Goal: Task Accomplishment & Management: Manage account settings

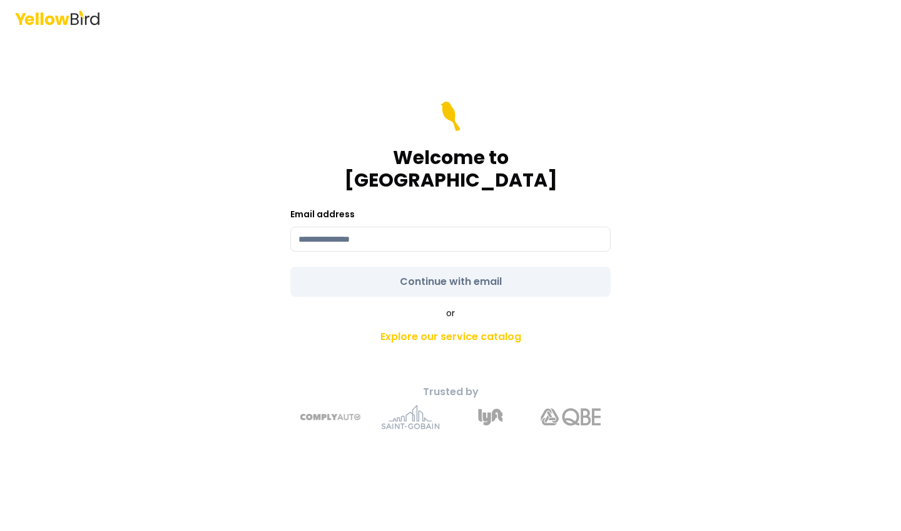
click at [314, 213] on div "Email address" at bounding box center [450, 229] width 320 height 45
click at [304, 232] on input at bounding box center [450, 239] width 320 height 25
type input "*"
type input "**********"
click at [407, 272] on form "**********" at bounding box center [450, 198] width 320 height 195
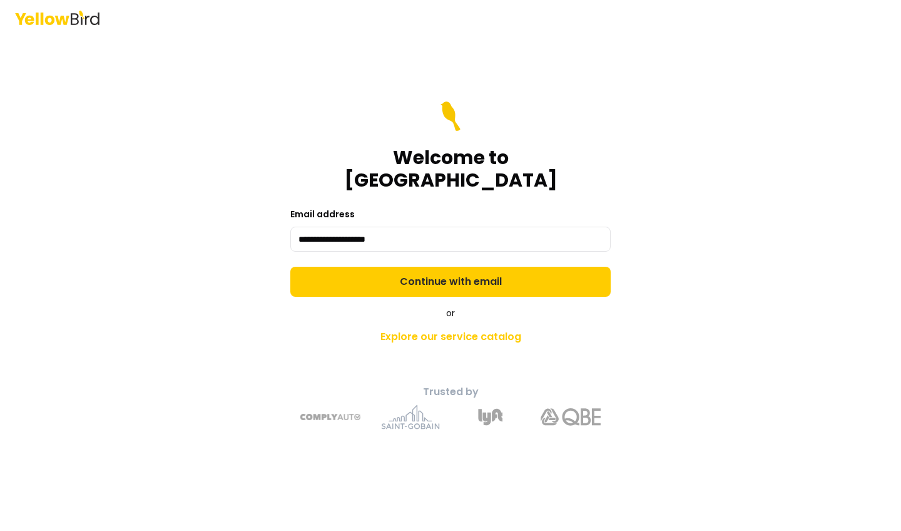
click at [407, 272] on button "Continue with email" at bounding box center [450, 282] width 320 height 30
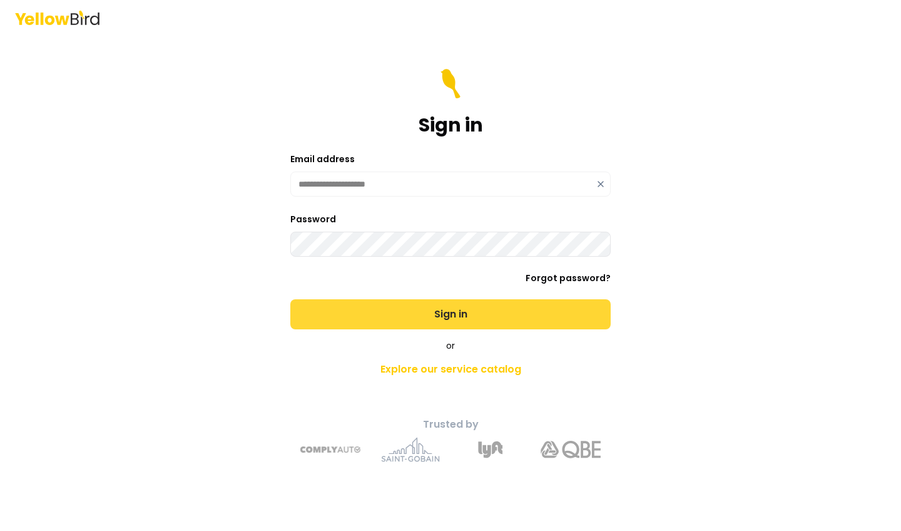
click at [495, 309] on button "Sign in" at bounding box center [450, 314] width 320 height 30
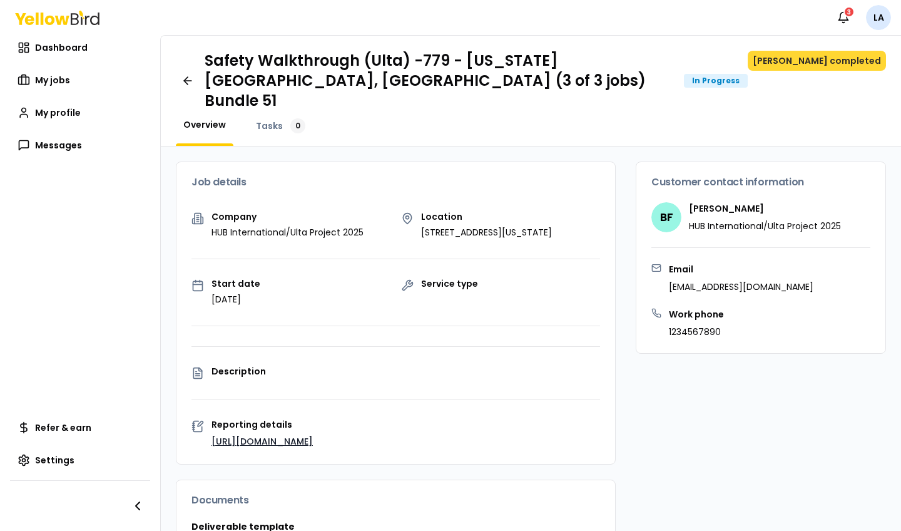
click at [842, 61] on button "[PERSON_NAME] completed" at bounding box center [817, 61] width 138 height 20
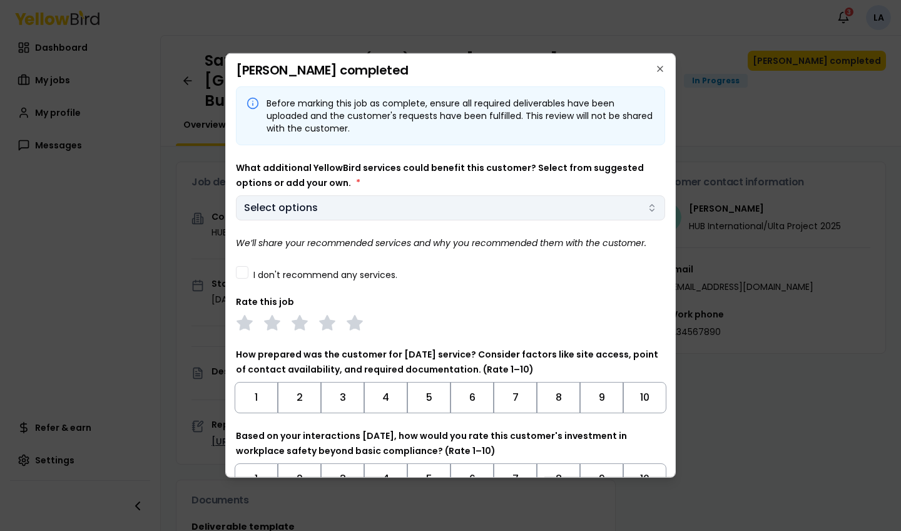
click at [387, 206] on body "Notifications 3 LA Dashboard My jobs My profile Messages Refer & earn Settings …" at bounding box center [450, 265] width 901 height 531
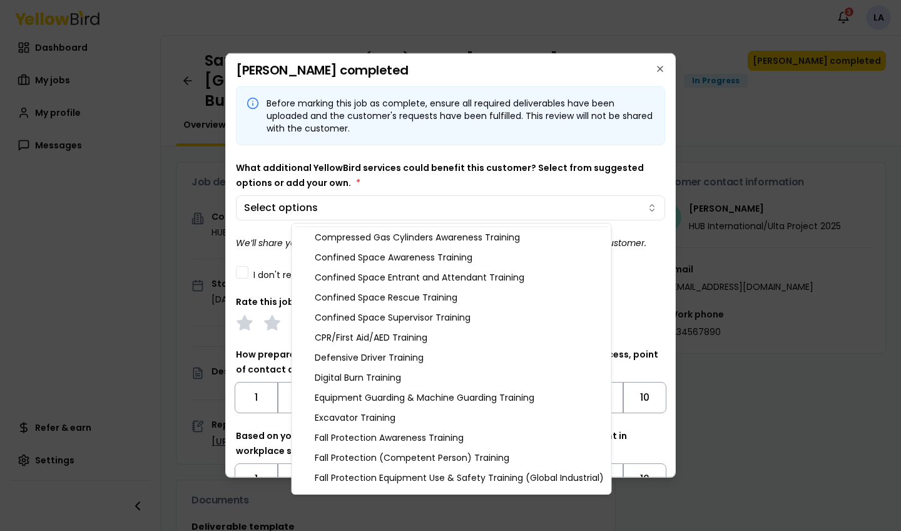
scroll to position [148, 0]
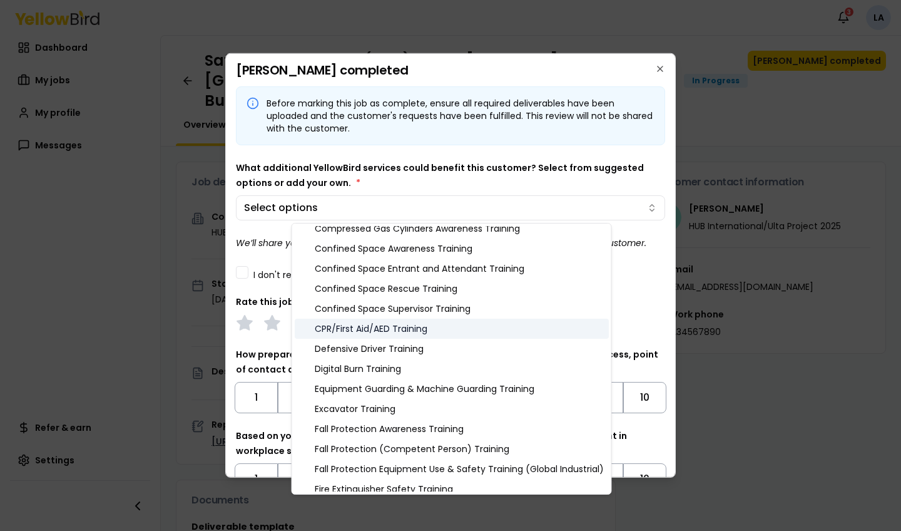
click at [385, 327] on div "CPR/First Aid/AED Training" at bounding box center [452, 329] width 314 height 20
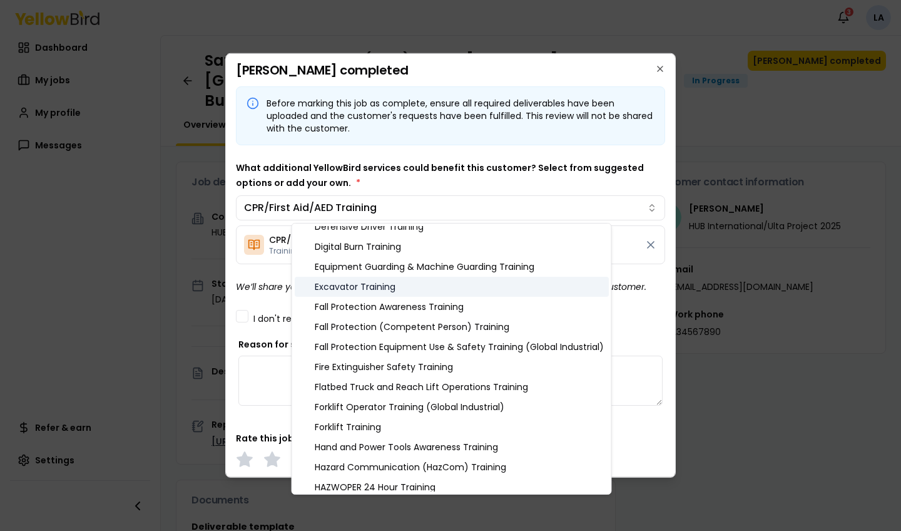
scroll to position [271, 0]
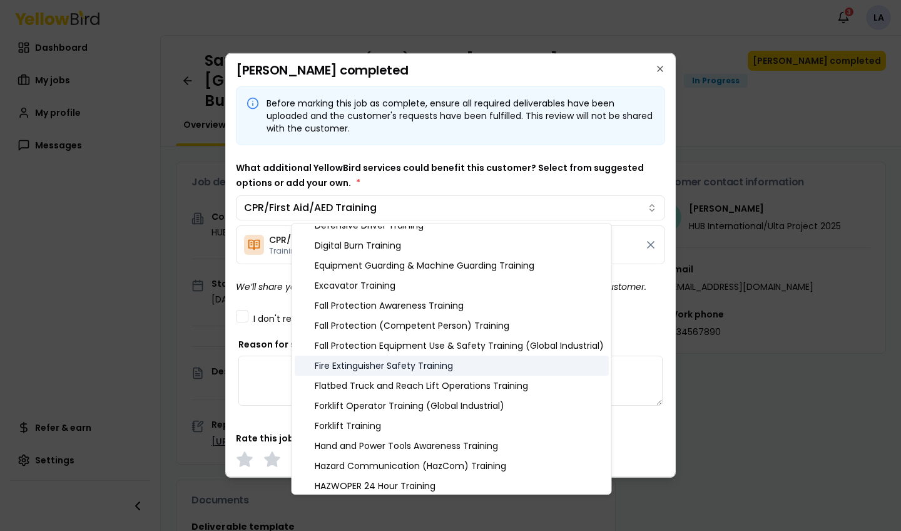
click at [494, 357] on div "Fire Extinguisher Safety Training" at bounding box center [452, 365] width 314 height 20
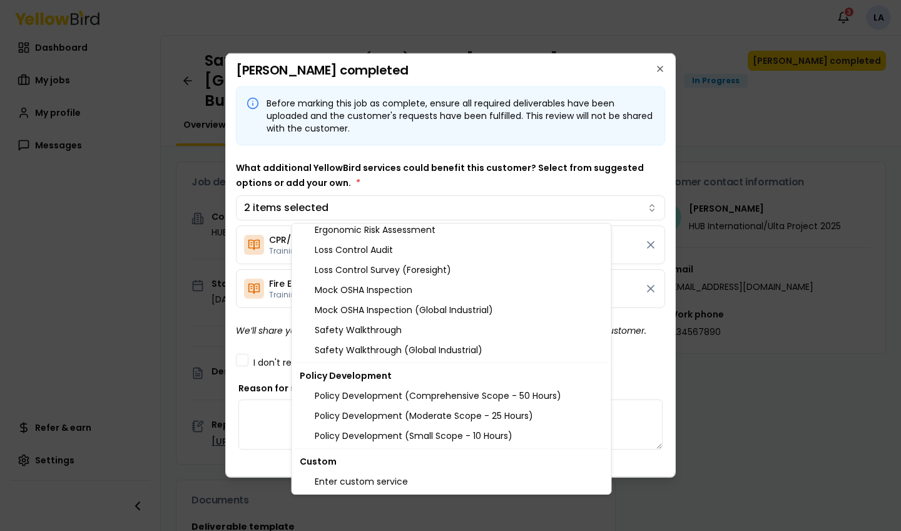
scroll to position [1334, 0]
click at [807, 322] on div at bounding box center [450, 265] width 901 height 531
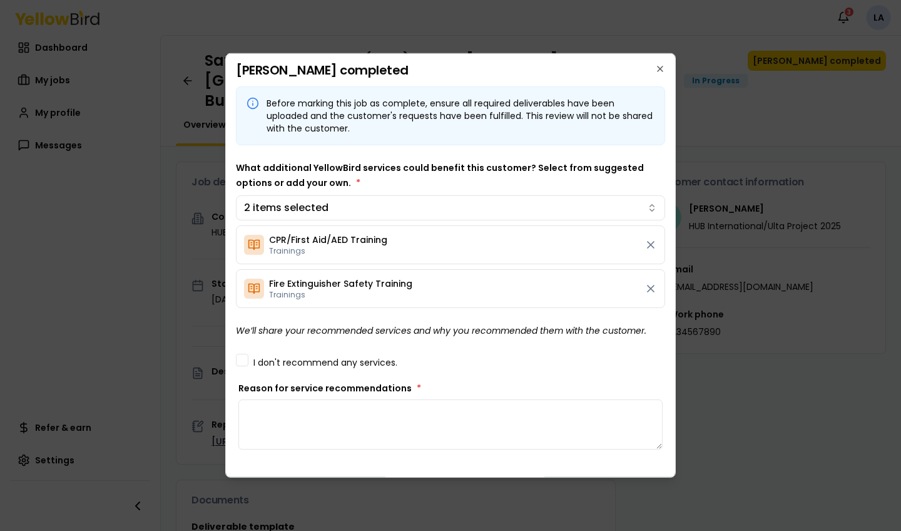
click at [367, 419] on textarea "Reason for service recommendations *" at bounding box center [450, 424] width 424 height 50
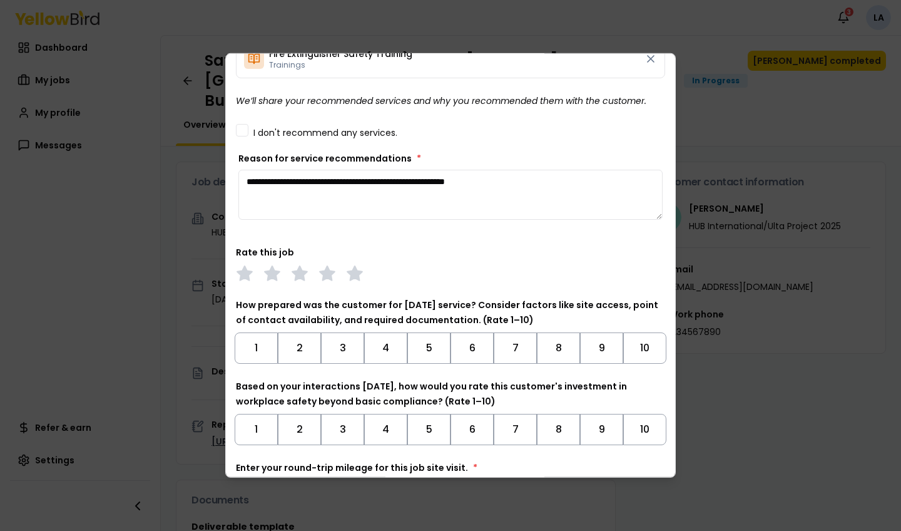
scroll to position [232, 0]
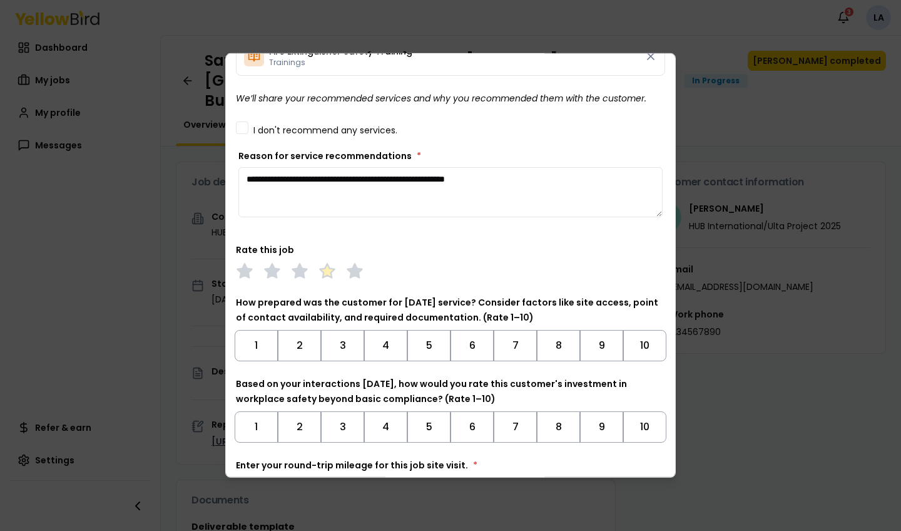
type textarea "**********"
click at [329, 270] on polygon at bounding box center [327, 270] width 14 height 14
click at [651, 342] on button "10" at bounding box center [644, 345] width 43 height 31
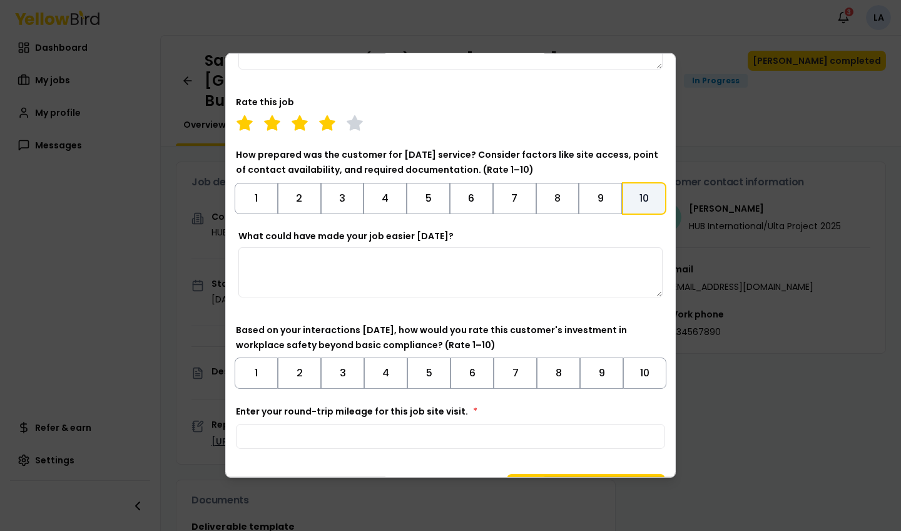
scroll to position [385, 0]
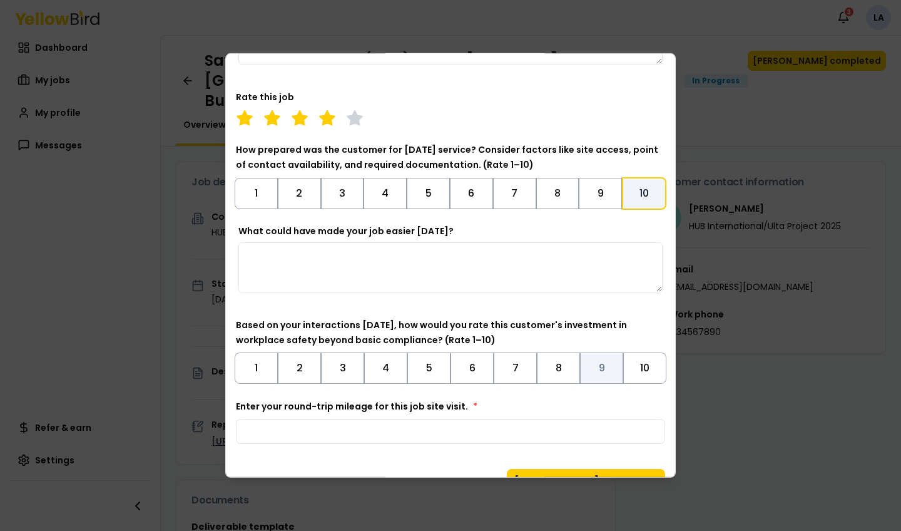
click at [596, 368] on button "9" at bounding box center [601, 367] width 43 height 31
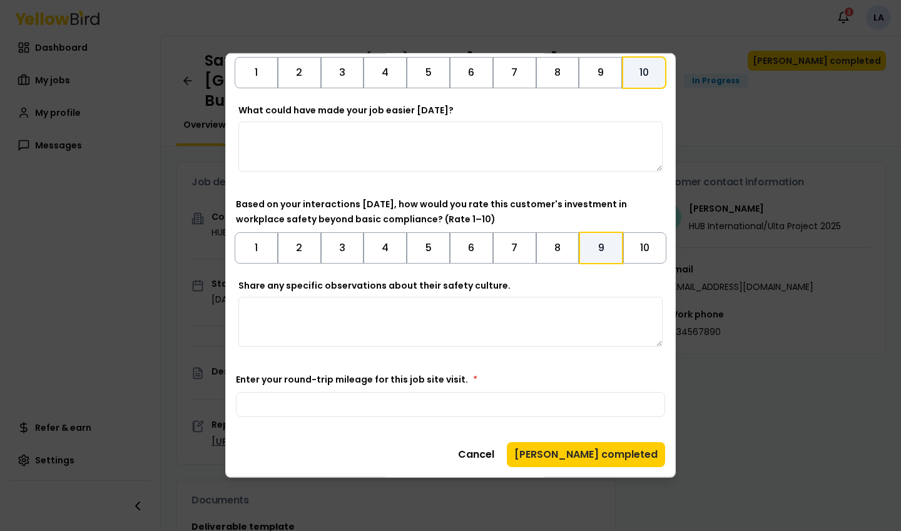
scroll to position [506, 0]
click at [639, 406] on input "Enter your round-trip mileage for this job site visit. *" at bounding box center [450, 404] width 429 height 25
type input "***"
click at [619, 463] on button "[PERSON_NAME] completed" at bounding box center [586, 454] width 158 height 25
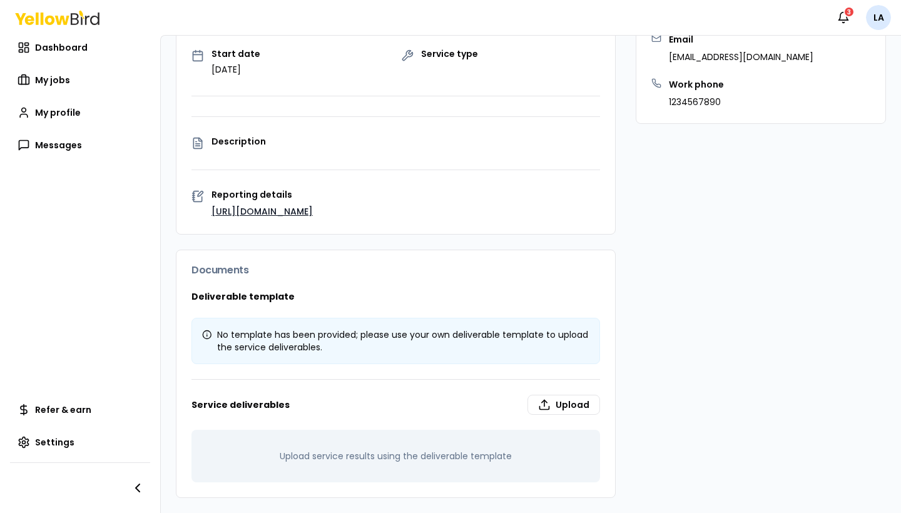
scroll to position [222, 0]
click at [559, 402] on label "Upload" at bounding box center [564, 405] width 73 height 20
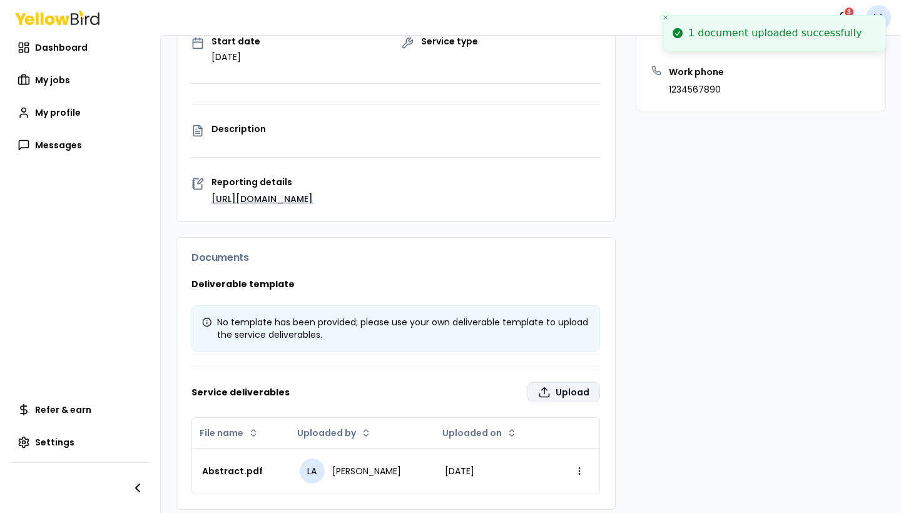
click at [561, 402] on label "Upload" at bounding box center [564, 392] width 73 height 20
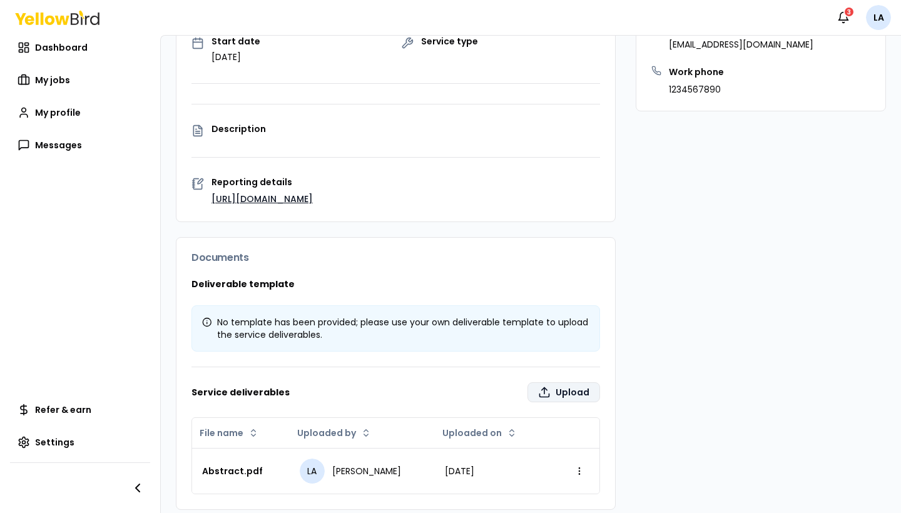
type input "**********"
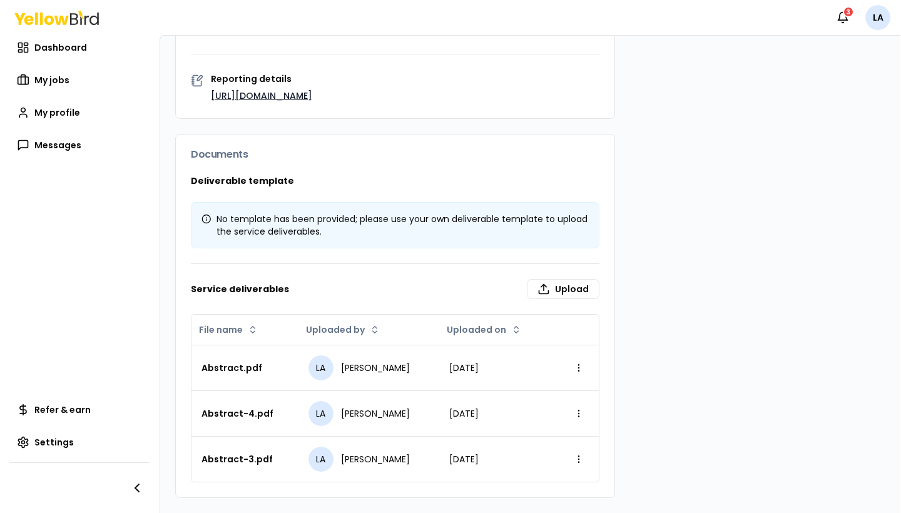
scroll to position [0, 0]
click at [554, 287] on label "Upload" at bounding box center [564, 289] width 73 height 20
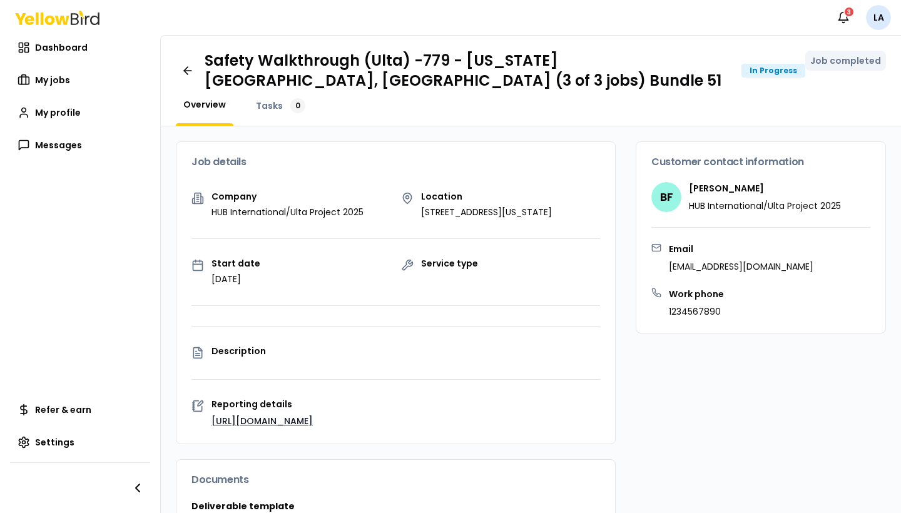
click at [787, 66] on div "In Progress" at bounding box center [774, 71] width 64 height 14
click at [184, 70] on icon at bounding box center [186, 71] width 4 height 8
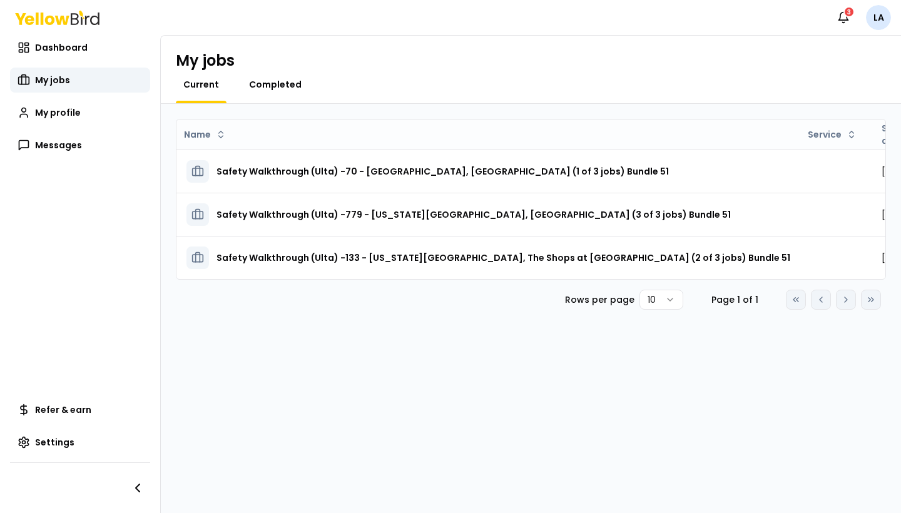
click at [278, 81] on span "Completed" at bounding box center [275, 84] width 53 height 13
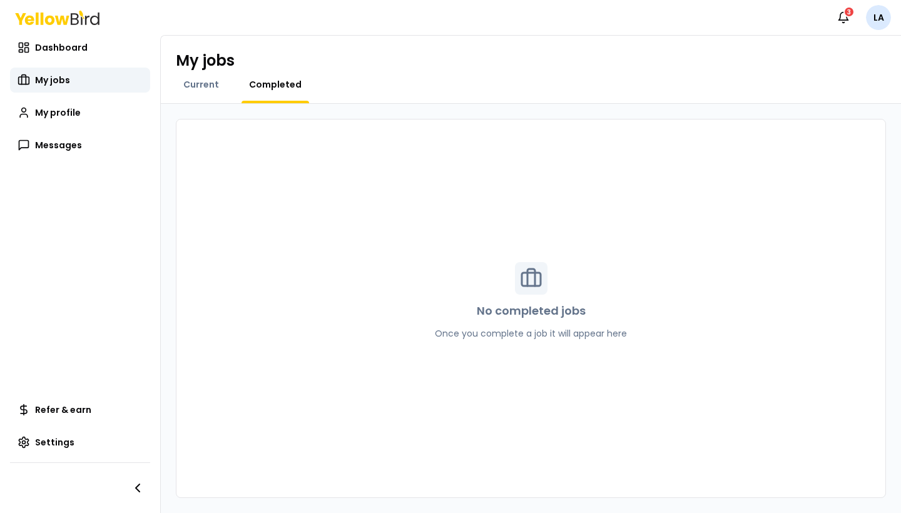
click at [190, 77] on div "My jobs Current Completed" at bounding box center [531, 70] width 740 height 68
click at [196, 92] on div "Current" at bounding box center [201, 90] width 51 height 25
click at [207, 81] on span "Current" at bounding box center [201, 84] width 36 height 13
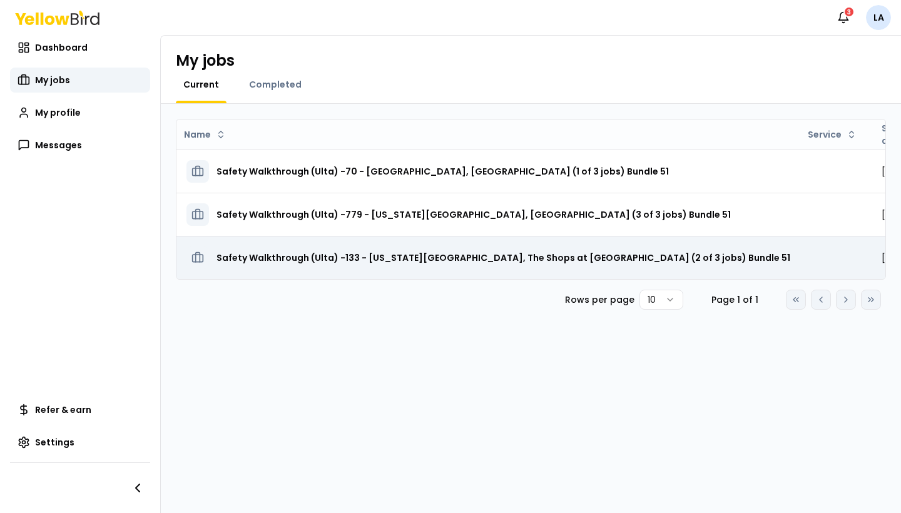
click at [475, 263] on h3 "Safety Walkthrough (Ulta) -133 - [US_STATE][GEOGRAPHIC_DATA], The Shops at [GEO…" at bounding box center [504, 258] width 574 height 23
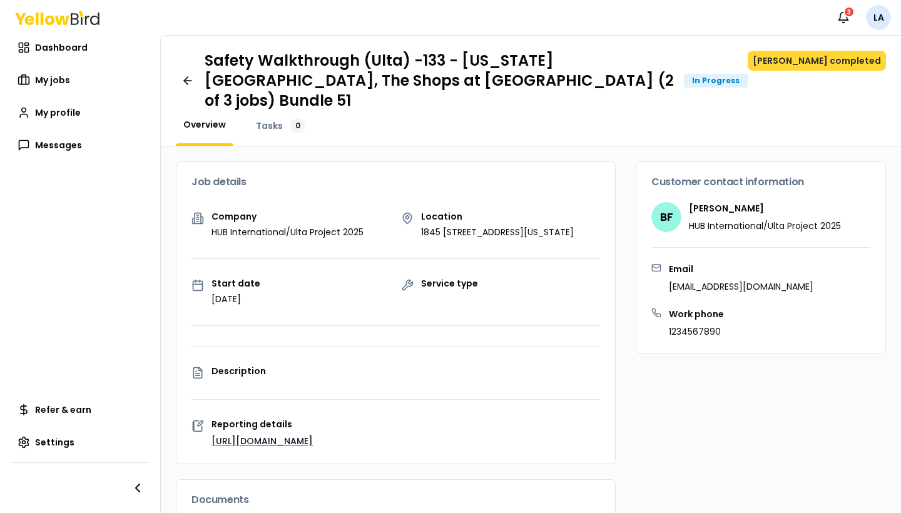
click at [834, 61] on button "[PERSON_NAME] completed" at bounding box center [817, 61] width 138 height 20
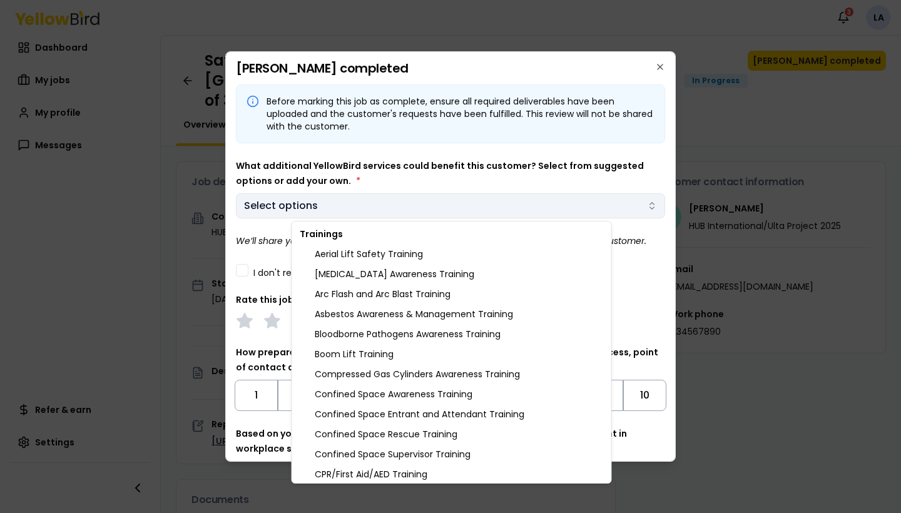
click at [481, 212] on body "Notifications 3 LA Dashboard My jobs My profile Messages Refer & earn Settings …" at bounding box center [450, 256] width 901 height 513
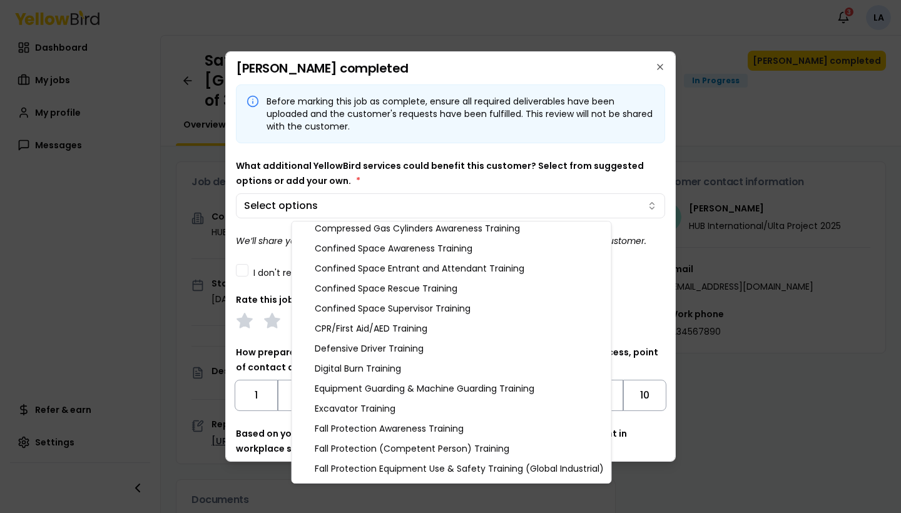
scroll to position [147, 0]
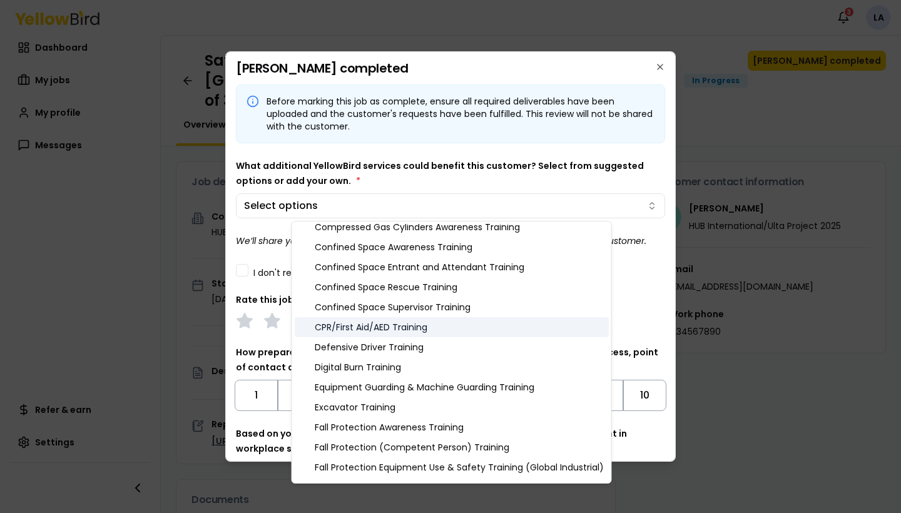
click at [426, 329] on div "CPR/First Aid/AED Training" at bounding box center [452, 327] width 314 height 20
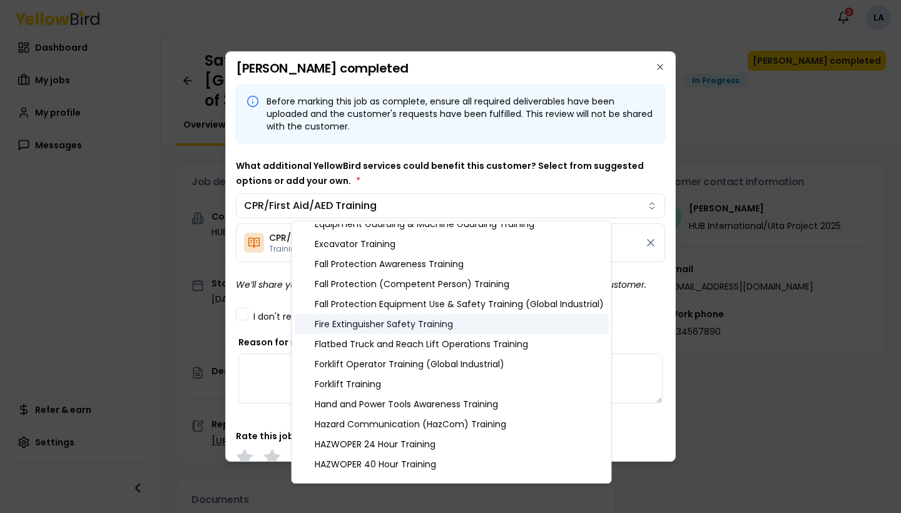
scroll to position [314, 0]
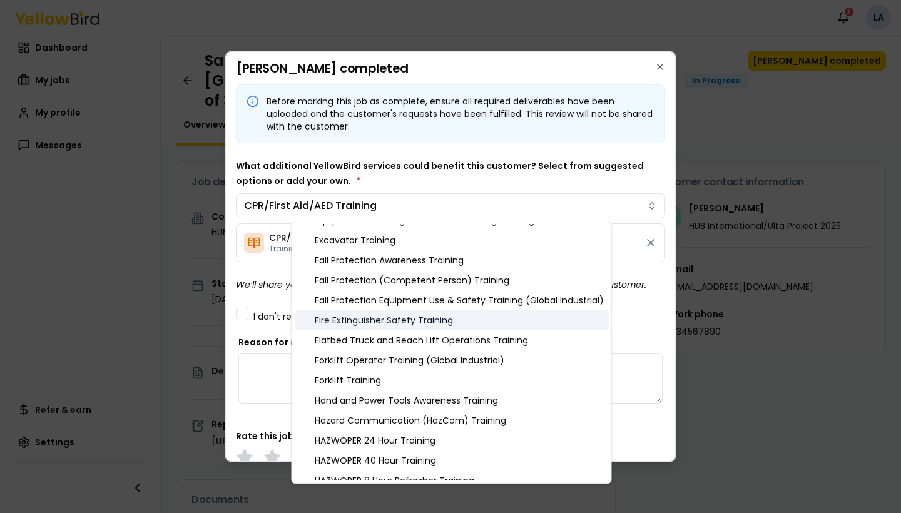
click at [423, 319] on div "Fire Extinguisher Safety Training" at bounding box center [452, 320] width 314 height 20
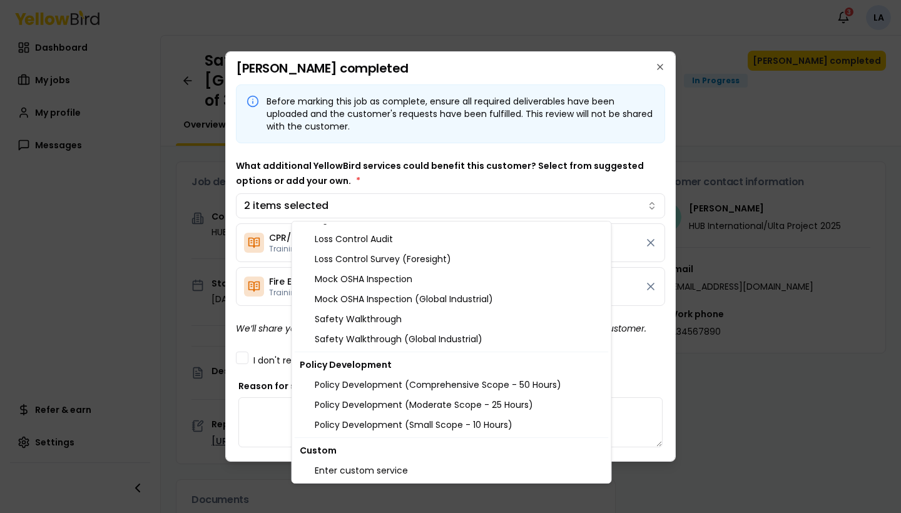
scroll to position [1342, 0]
click at [731, 304] on div at bounding box center [450, 256] width 901 height 513
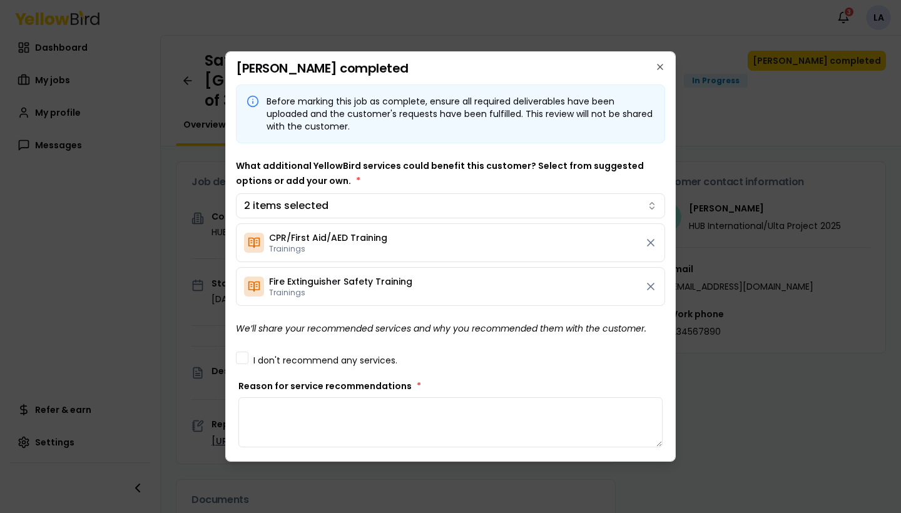
scroll to position [135, 0]
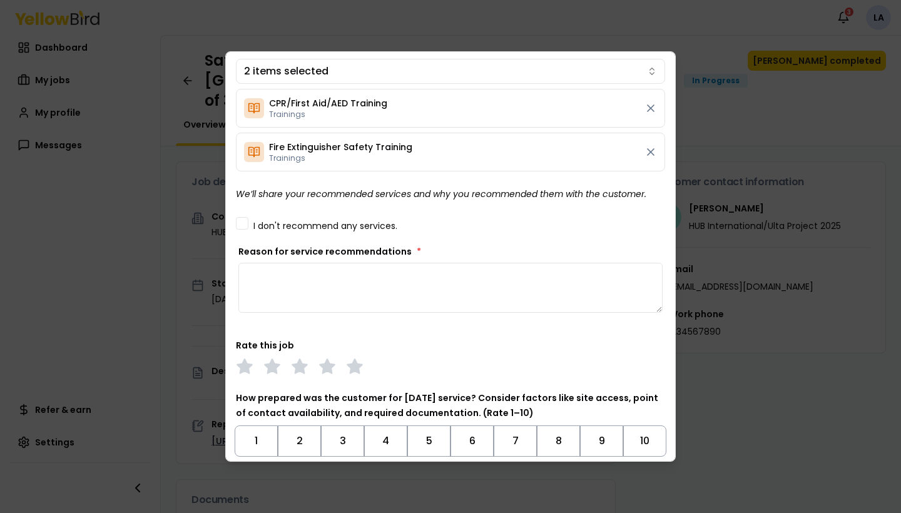
click at [252, 282] on textarea "Reason for service recommendations *" at bounding box center [450, 288] width 424 height 50
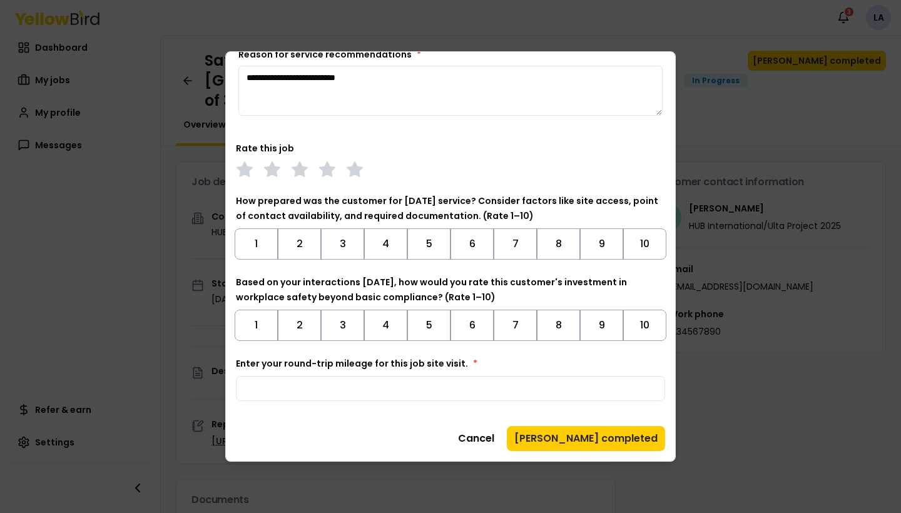
scroll to position [332, 0]
type textarea "**********"
click at [322, 168] on polygon at bounding box center [327, 169] width 14 height 14
click at [654, 248] on button "10" at bounding box center [644, 243] width 43 height 31
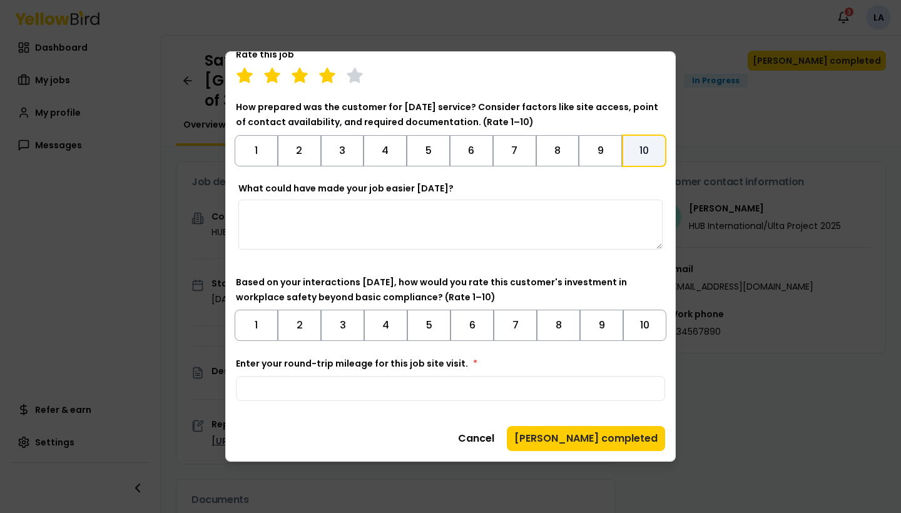
scroll to position [426, 0]
click at [640, 326] on button "10" at bounding box center [644, 325] width 43 height 31
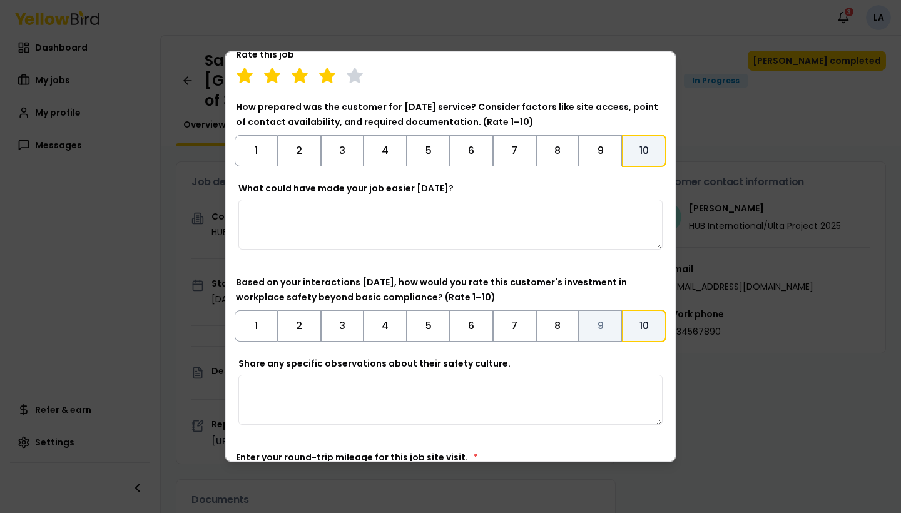
click at [592, 327] on button "9" at bounding box center [600, 325] width 43 height 31
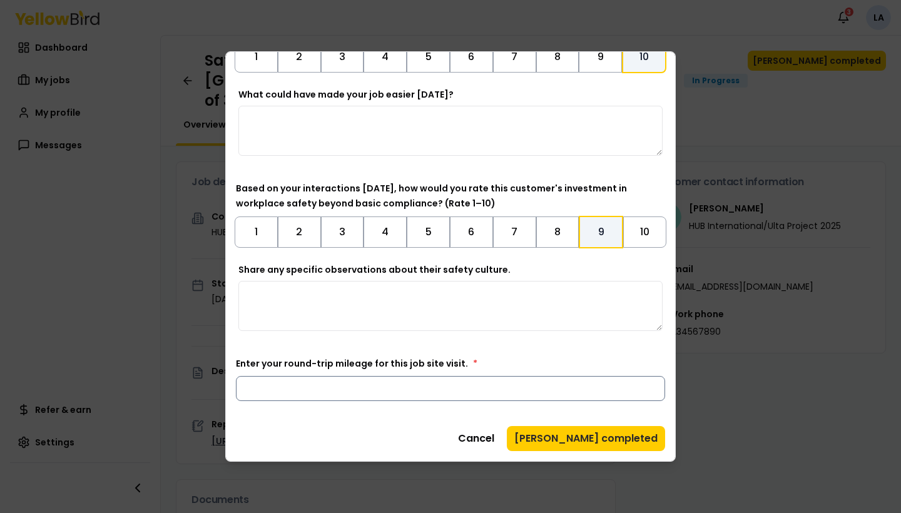
scroll to position [519, 0]
click at [643, 240] on button "10" at bounding box center [644, 232] width 43 height 31
click at [604, 227] on button "9" at bounding box center [600, 232] width 43 height 31
click at [552, 390] on input "Enter your round-trip mileage for this job site visit. *" at bounding box center [450, 388] width 429 height 25
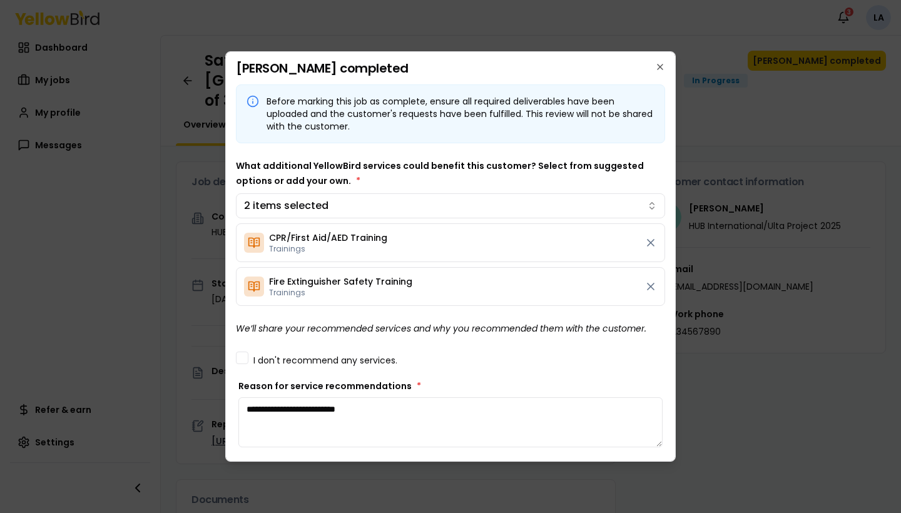
scroll to position [0, 0]
click at [661, 64] on icon "button" at bounding box center [660, 67] width 10 height 10
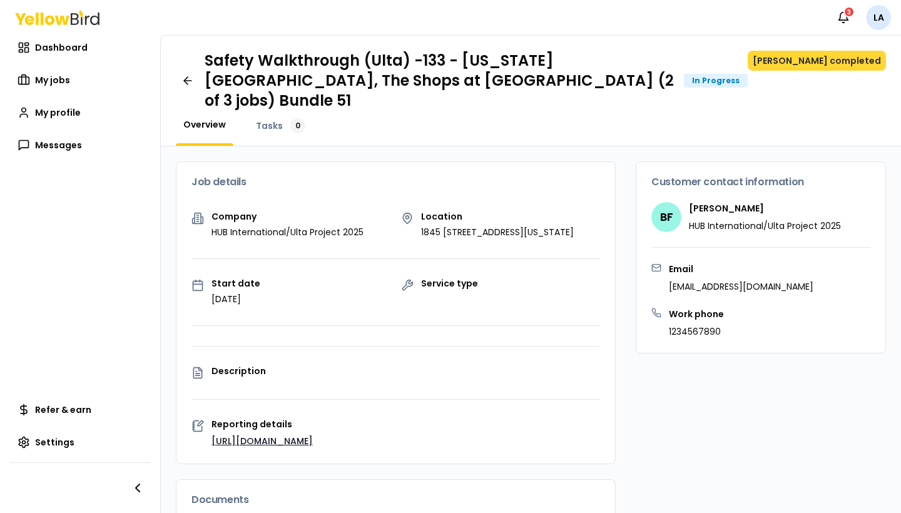
click at [820, 59] on button "[PERSON_NAME] completed" at bounding box center [817, 61] width 138 height 20
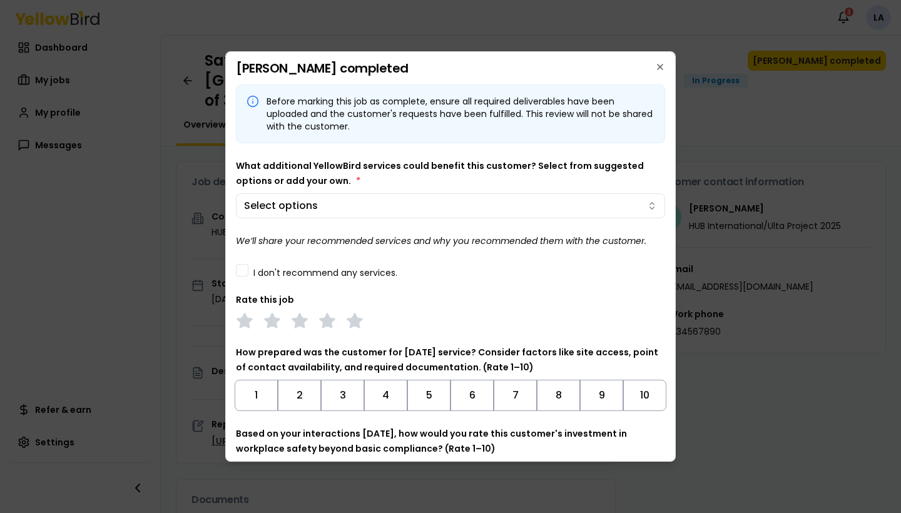
click at [654, 71] on h2 "[PERSON_NAME] completed" at bounding box center [450, 68] width 429 height 13
click at [664, 66] on icon "button" at bounding box center [660, 67] width 10 height 10
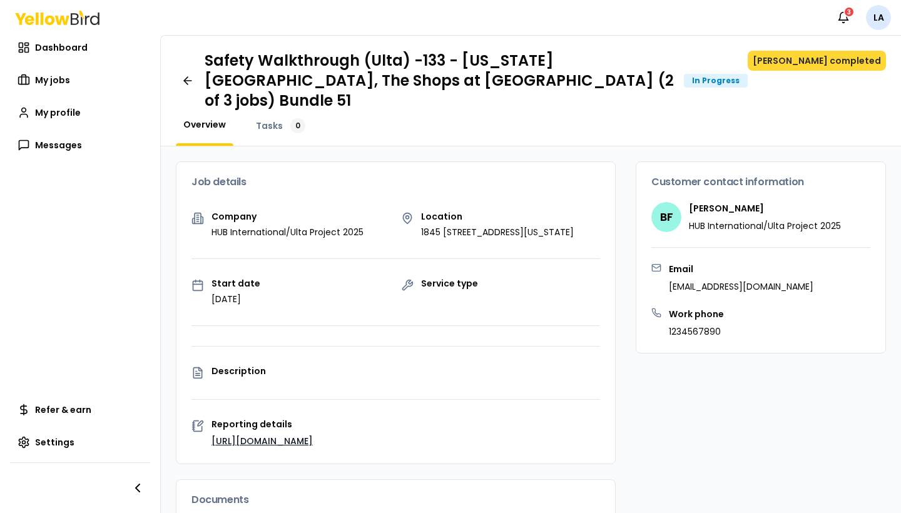
click at [807, 61] on button "[PERSON_NAME] completed" at bounding box center [817, 61] width 138 height 20
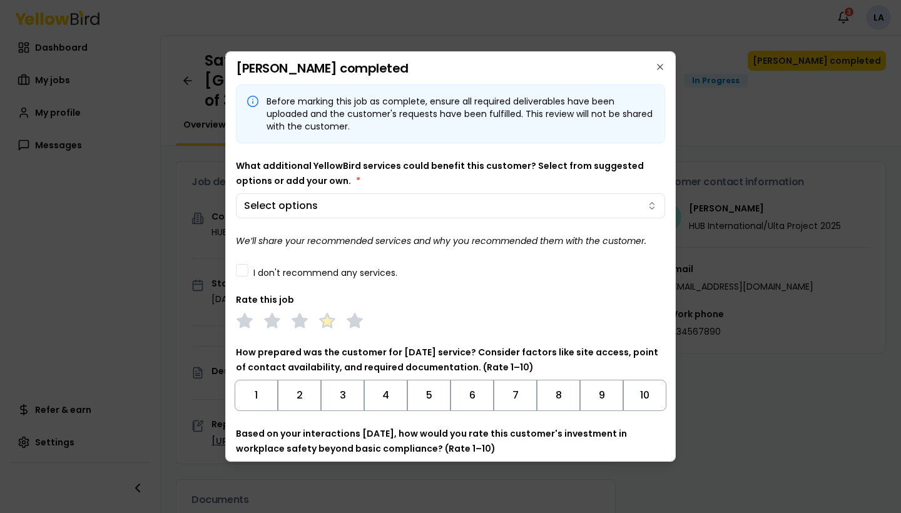
click at [322, 320] on polygon at bounding box center [327, 321] width 14 height 14
click at [647, 399] on button "10" at bounding box center [644, 395] width 43 height 31
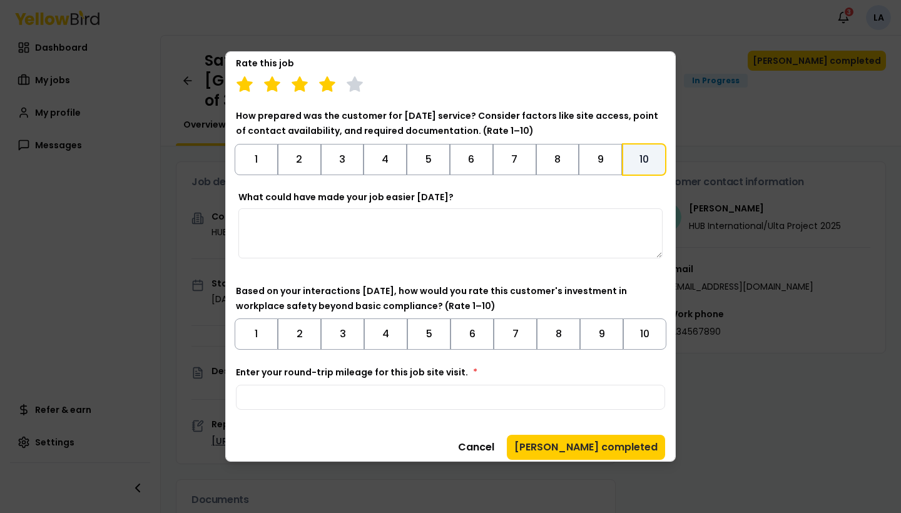
scroll to position [240, 0]
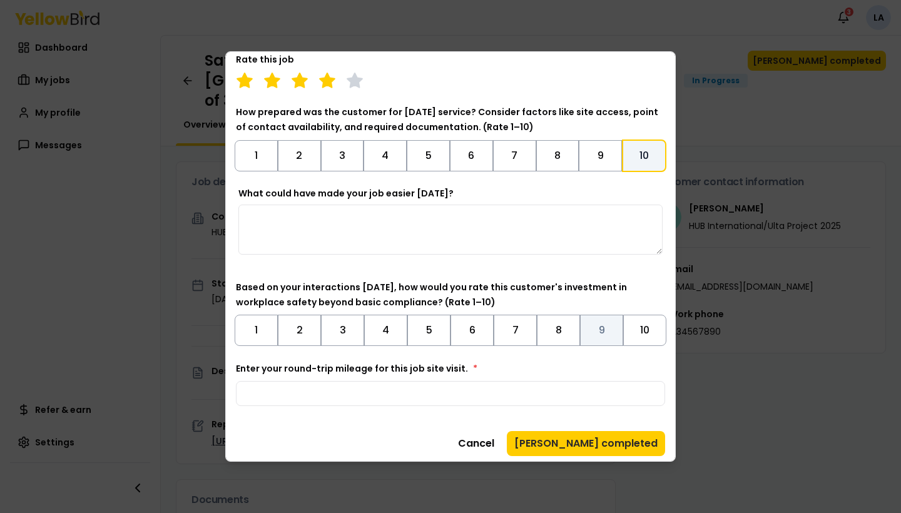
click at [605, 323] on button "9" at bounding box center [601, 330] width 43 height 31
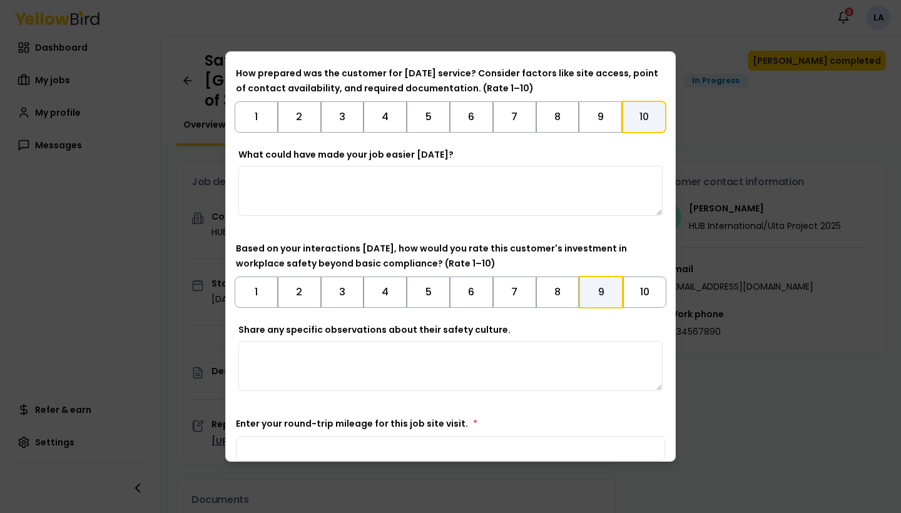
scroll to position [294, 0]
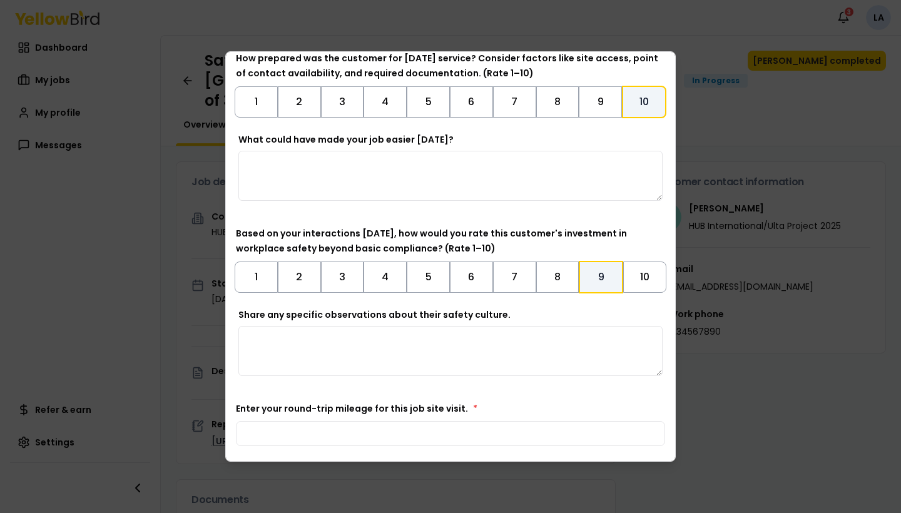
click at [351, 357] on textarea "Share any specific observations about their safety culture." at bounding box center [450, 351] width 424 height 50
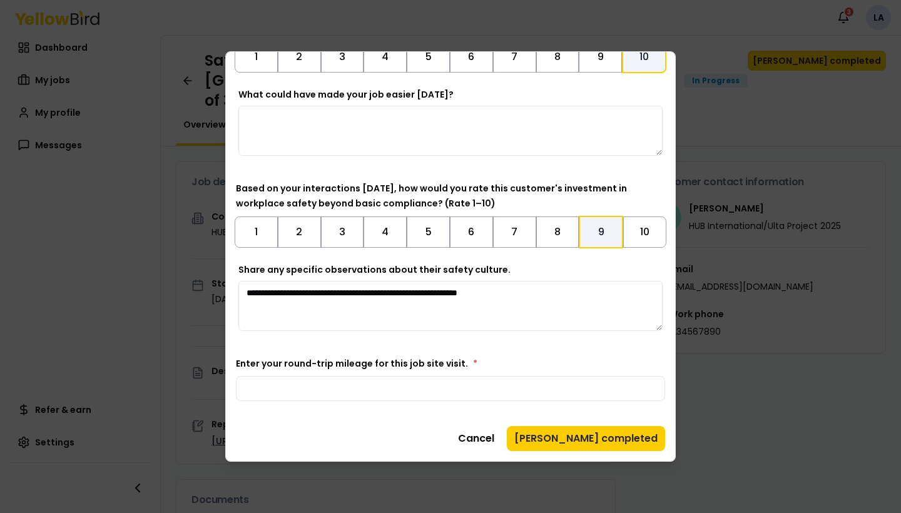
scroll to position [339, 0]
type textarea "**********"
click at [255, 391] on input "Enter your round-trip mileage for this job site visit. *" at bounding box center [450, 388] width 429 height 25
type input "**"
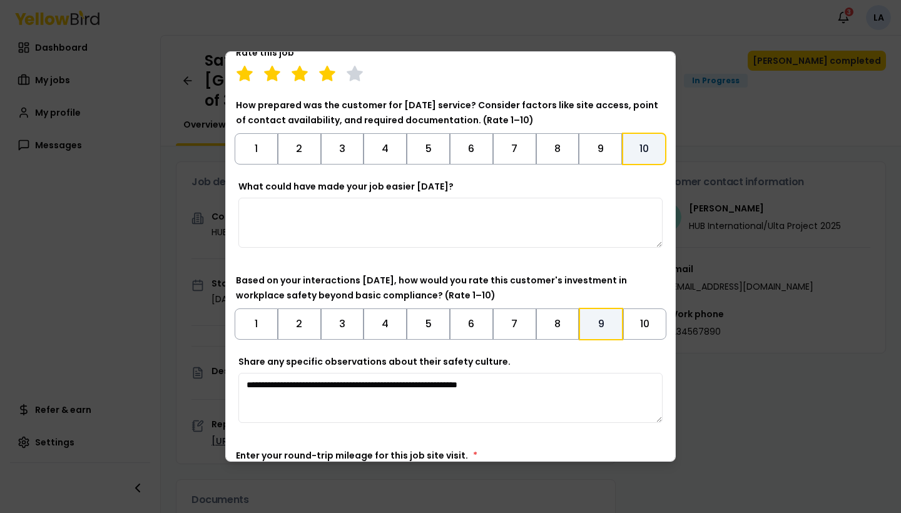
scroll to position [325, 0]
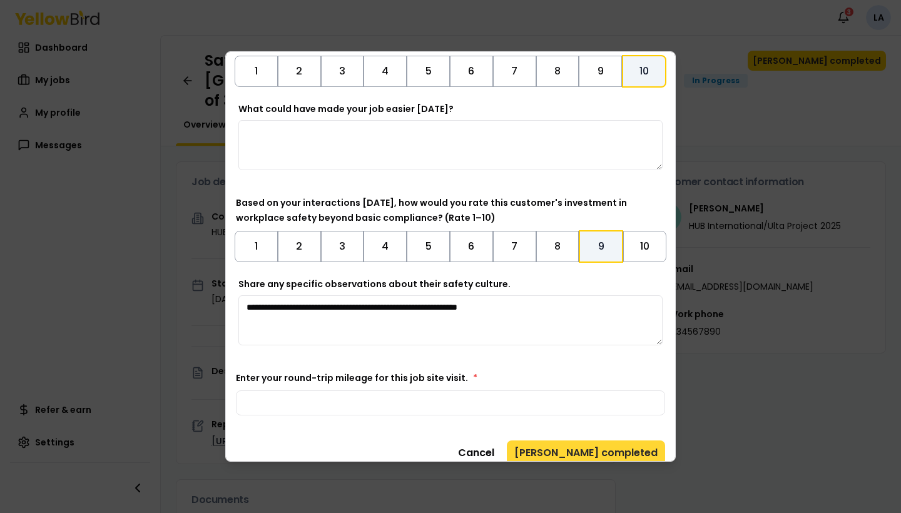
click at [616, 452] on button "[PERSON_NAME] completed" at bounding box center [586, 453] width 158 height 25
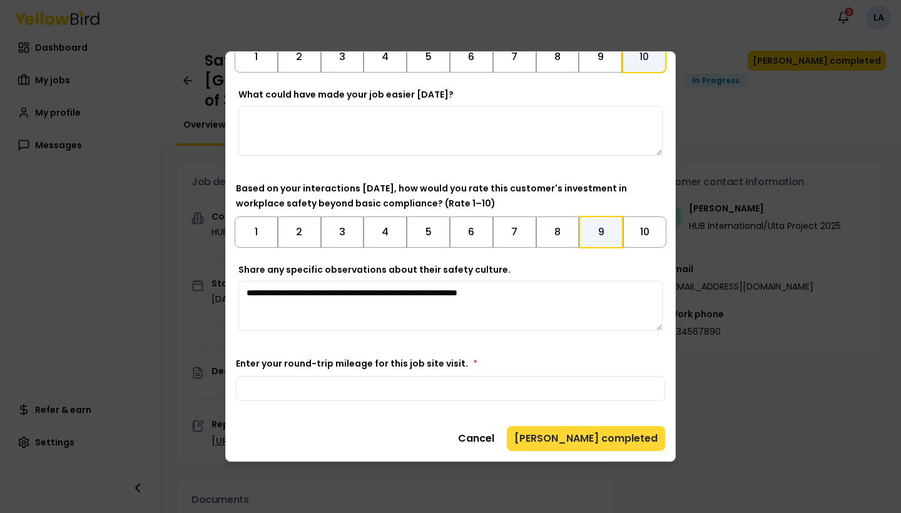
scroll to position [357, 0]
click at [593, 436] on button "[PERSON_NAME] completed" at bounding box center [586, 438] width 158 height 25
click at [578, 439] on button "[PERSON_NAME] completed" at bounding box center [586, 438] width 158 height 25
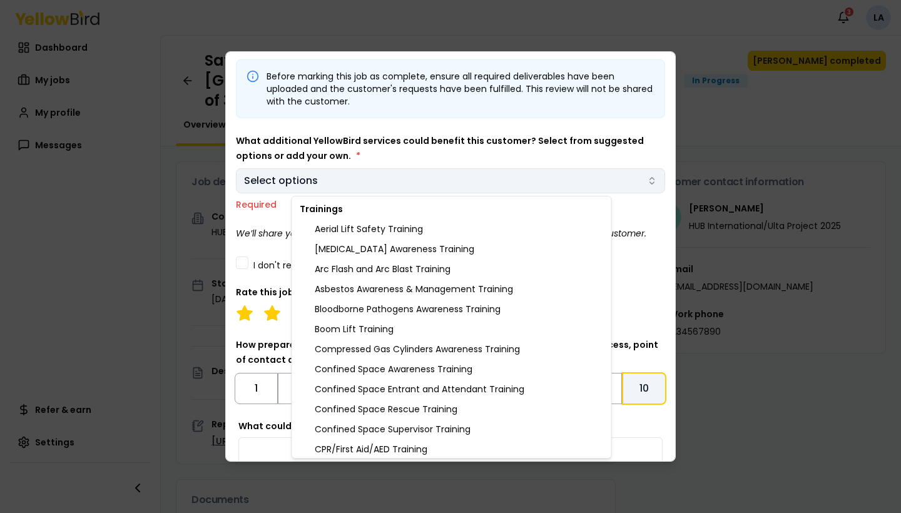
click at [480, 183] on body "Notifications 3 LA Dashboard My jobs My profile Messages Refer & earn Settings …" at bounding box center [450, 256] width 901 height 513
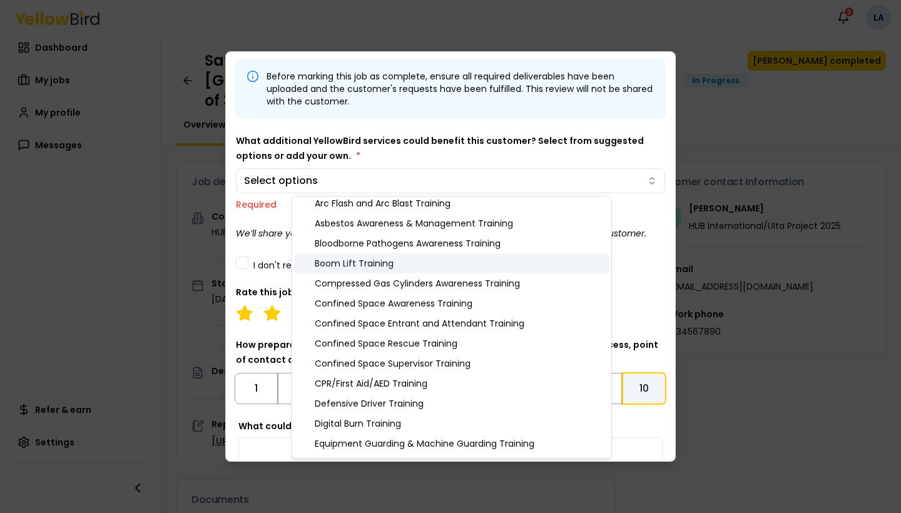
scroll to position [68, 0]
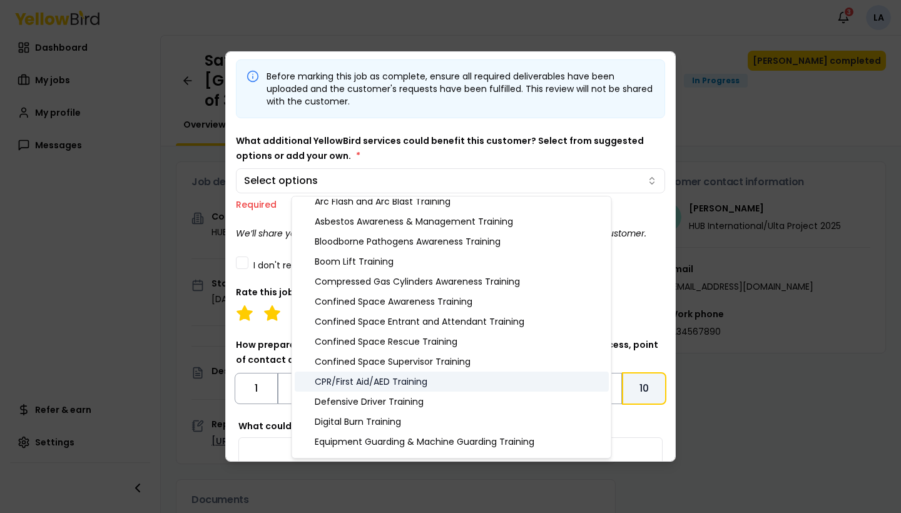
click at [416, 382] on div "CPR/First Aid/AED Training" at bounding box center [452, 382] width 314 height 20
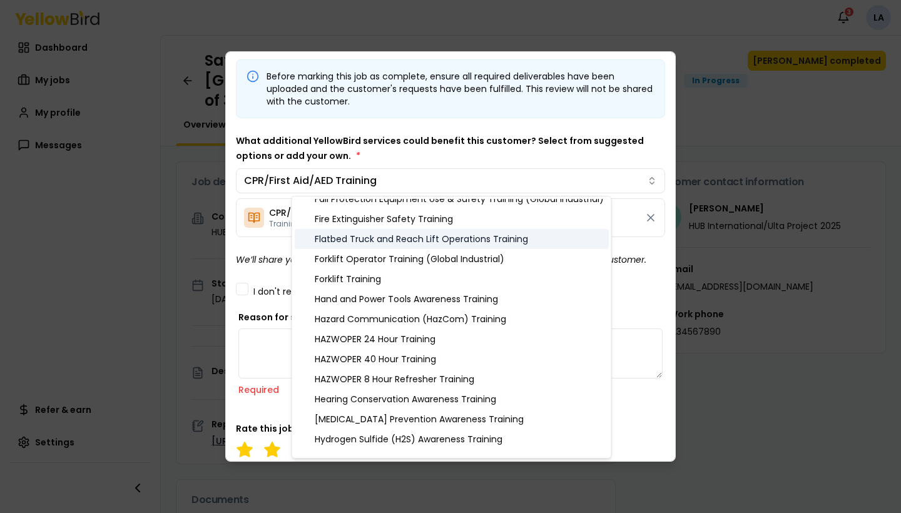
scroll to position [377, 0]
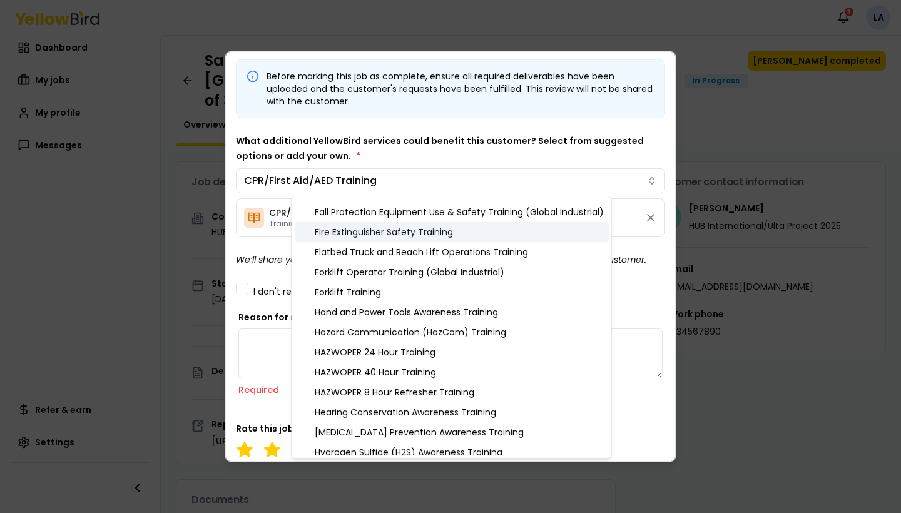
click at [403, 239] on div "Fire Extinguisher Safety Training" at bounding box center [452, 232] width 314 height 20
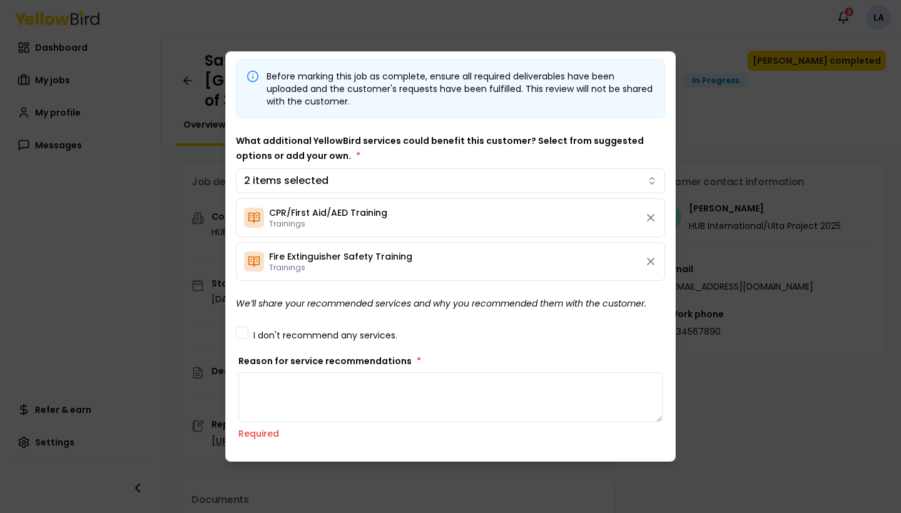
click at [252, 391] on body "Notifications 3 LA Dashboard My jobs My profile Messages Refer & earn Settings …" at bounding box center [450, 256] width 901 height 513
click at [283, 397] on textarea "Reason for service recommendations *" at bounding box center [450, 397] width 424 height 50
type textarea "*"
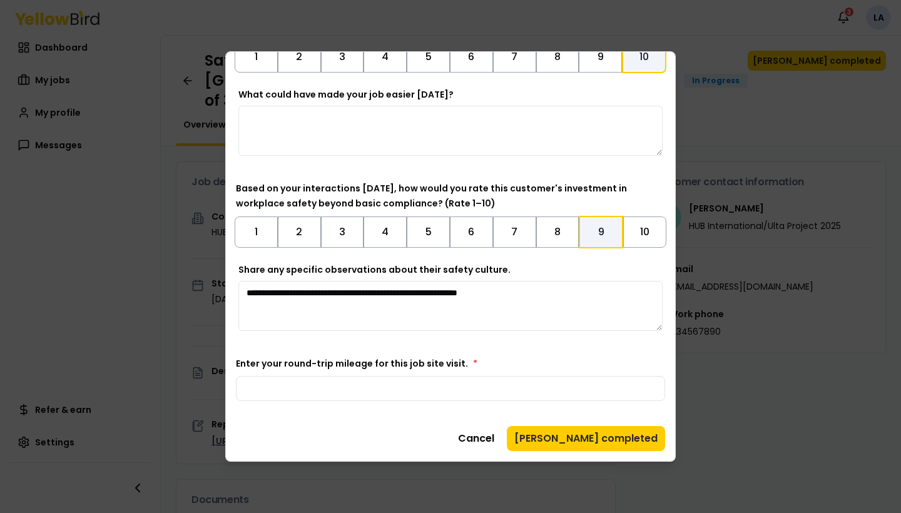
scroll to position [519, 0]
type textarea "**********"
click at [599, 434] on button "[PERSON_NAME] completed" at bounding box center [586, 438] width 158 height 25
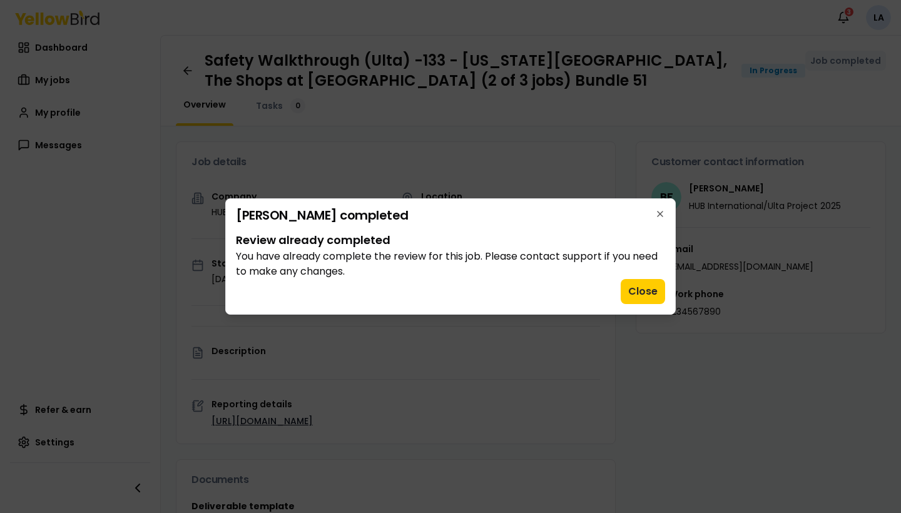
scroll to position [0, 0]
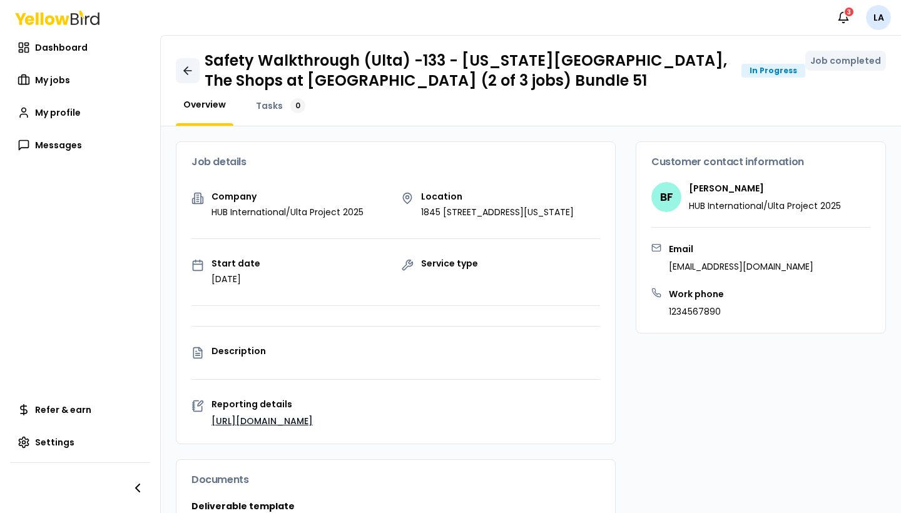
click at [179, 69] on link at bounding box center [188, 70] width 24 height 25
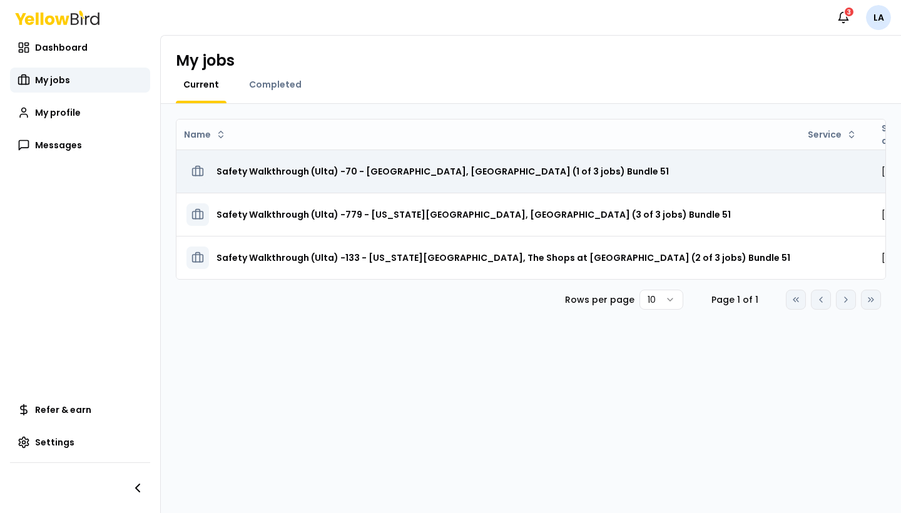
click at [543, 174] on h3 "Safety Walkthrough (Ulta) -70 - [GEOGRAPHIC_DATA], [GEOGRAPHIC_DATA] (1 of 3 jo…" at bounding box center [443, 171] width 452 height 23
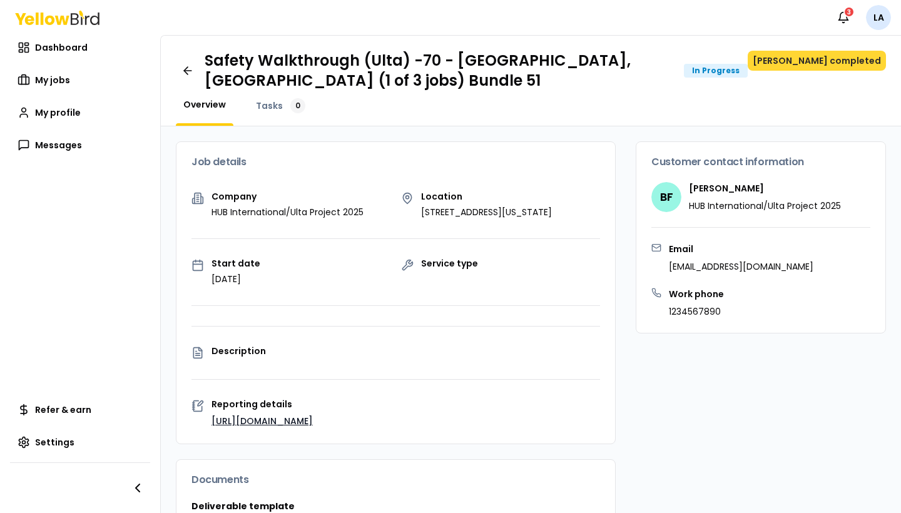
click at [843, 62] on button "[PERSON_NAME] completed" at bounding box center [817, 61] width 138 height 20
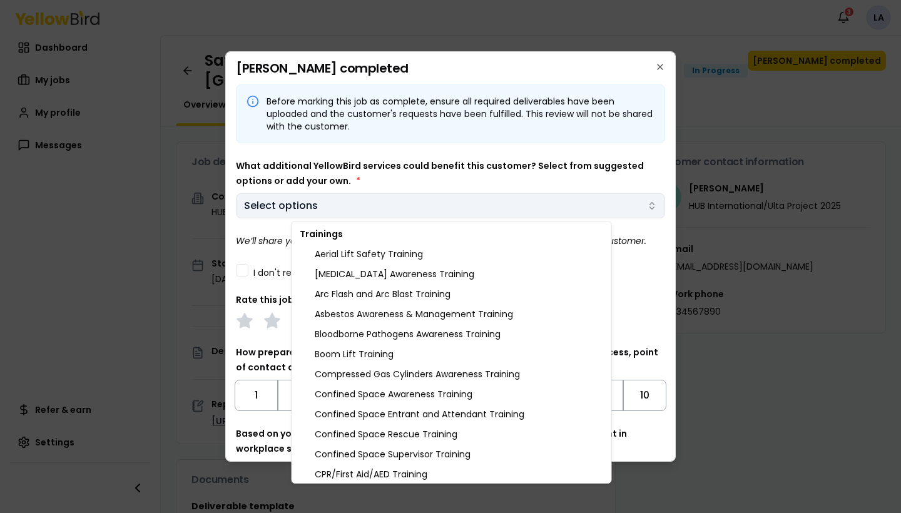
click at [450, 207] on body "Notifications 3 LA Dashboard My jobs My profile Messages Refer & earn Settings …" at bounding box center [450, 256] width 901 height 513
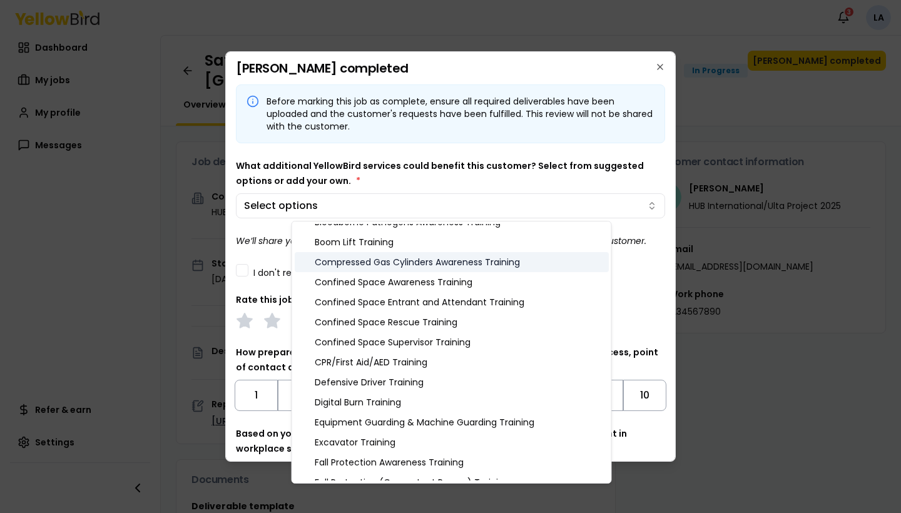
scroll to position [111, 0]
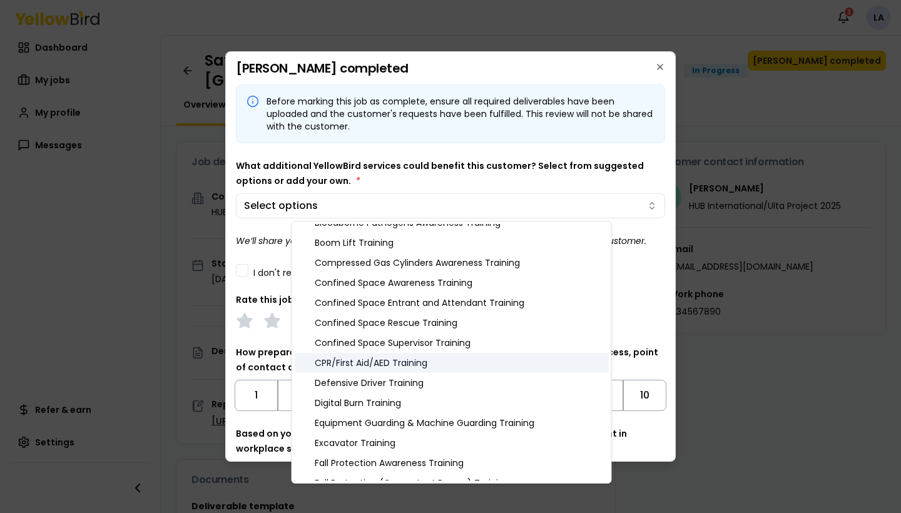
click at [432, 364] on div "CPR/First Aid/AED Training" at bounding box center [452, 363] width 314 height 20
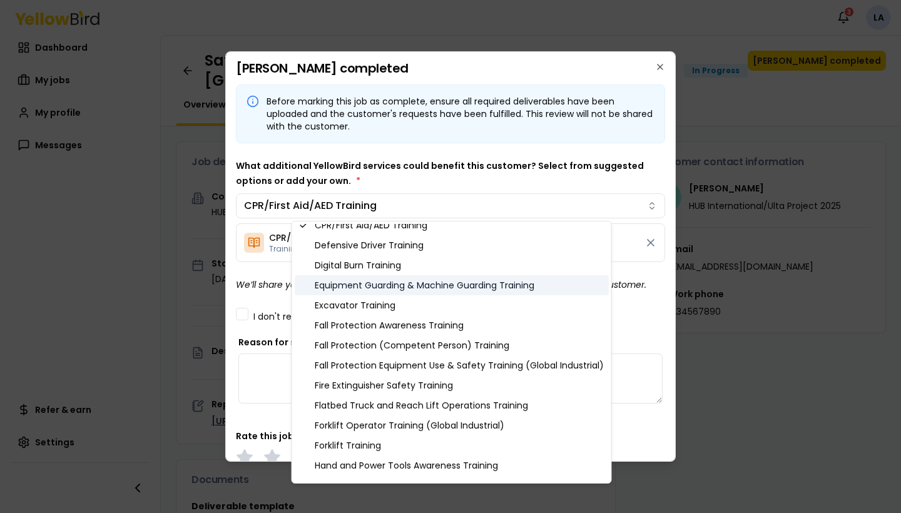
scroll to position [255, 0]
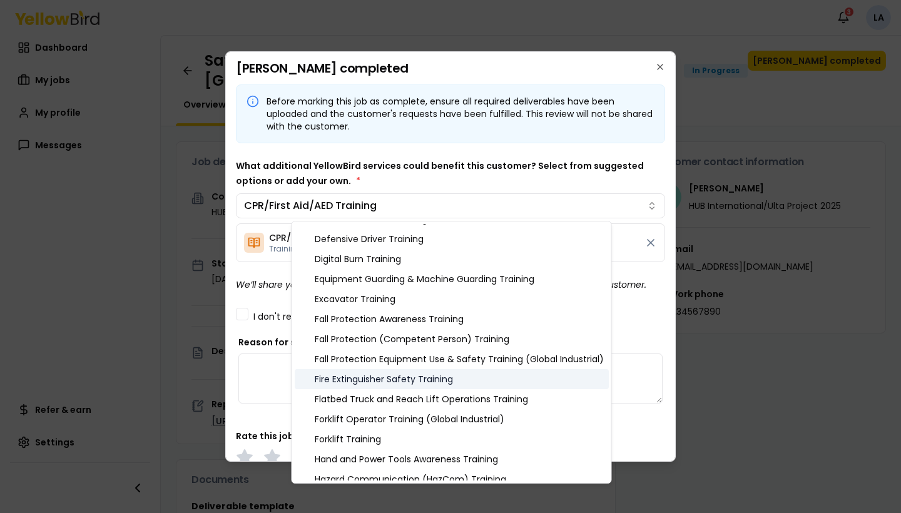
click at [425, 376] on div "Fire Extinguisher Safety Training" at bounding box center [452, 379] width 314 height 20
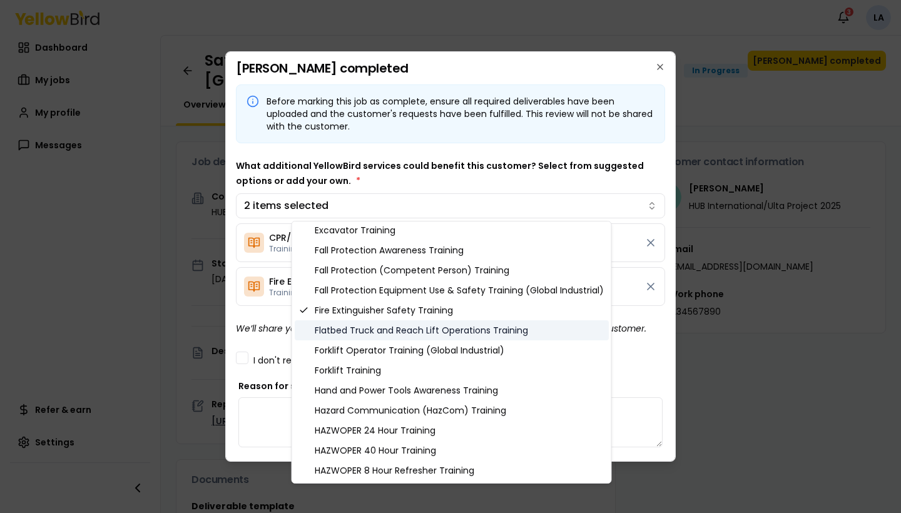
scroll to position [325, 0]
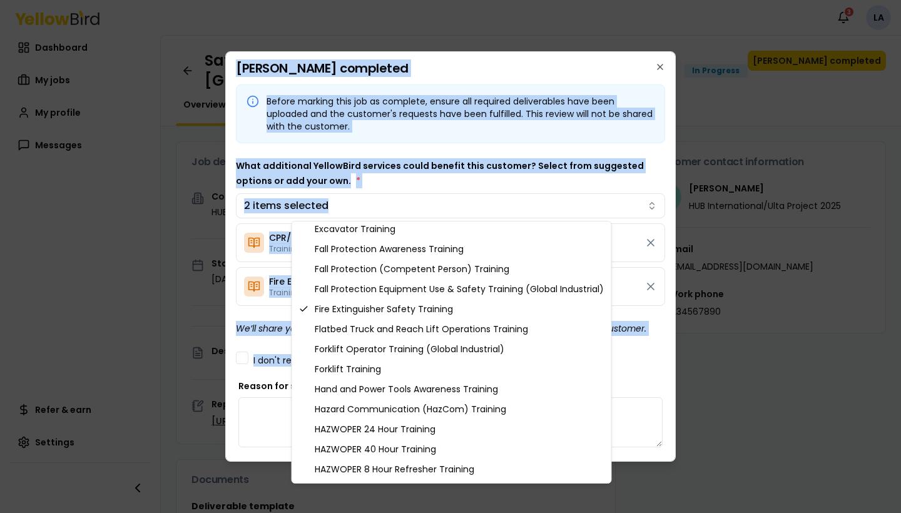
click at [229, 407] on body "Notifications 3 LA Dashboard My jobs My profile Messages Refer & earn Settings …" at bounding box center [450, 256] width 901 height 513
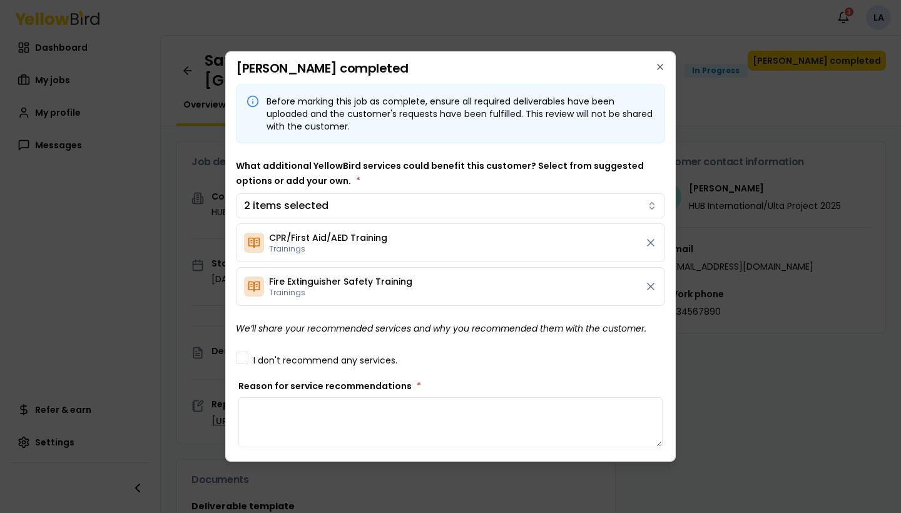
click at [323, 436] on textarea "Reason for service recommendations *" at bounding box center [450, 422] width 424 height 50
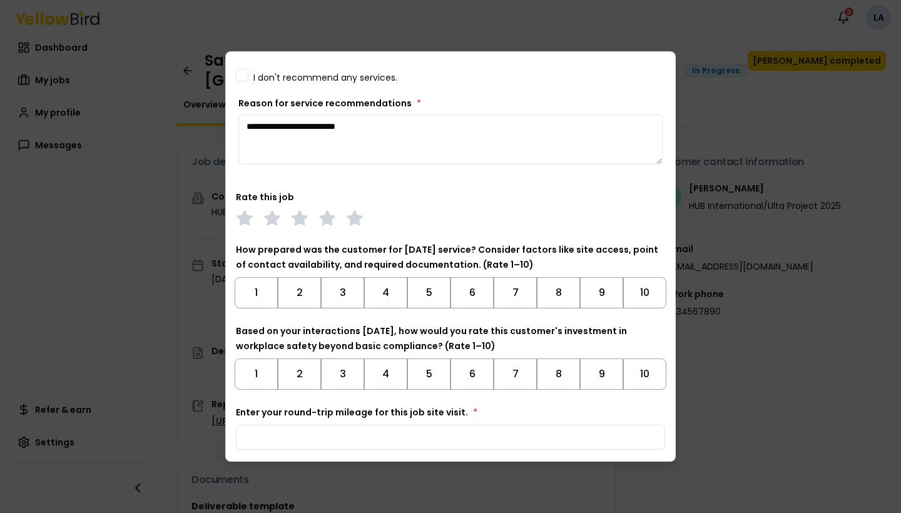
scroll to position [283, 0]
type textarea "**********"
click at [350, 214] on icon at bounding box center [355, 219] width 18 height 18
click at [636, 297] on button "10" at bounding box center [644, 292] width 43 height 31
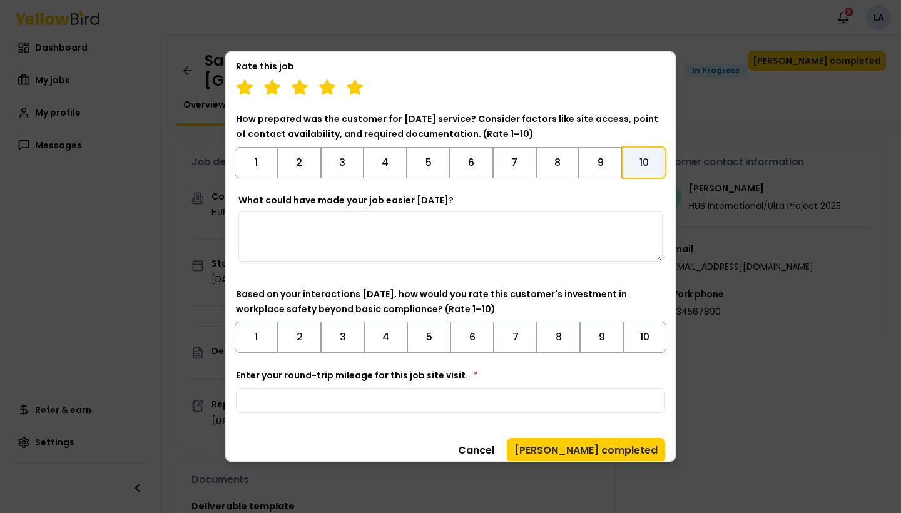
scroll to position [414, 0]
click at [646, 321] on button "10" at bounding box center [644, 336] width 43 height 31
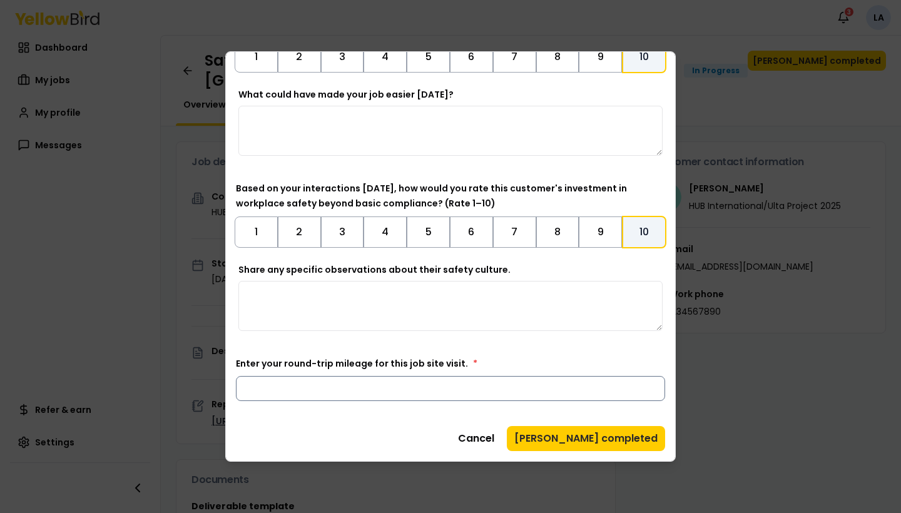
scroll to position [519, 0]
click at [484, 391] on input "Enter your round-trip mileage for this job site visit. *" at bounding box center [450, 388] width 429 height 25
type input "**"
click at [616, 439] on button "[PERSON_NAME] completed" at bounding box center [586, 438] width 158 height 25
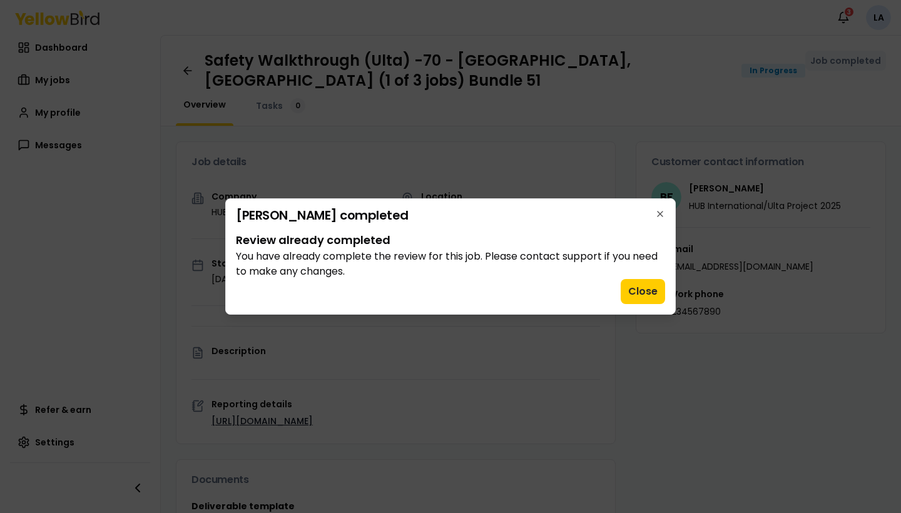
scroll to position [0, 0]
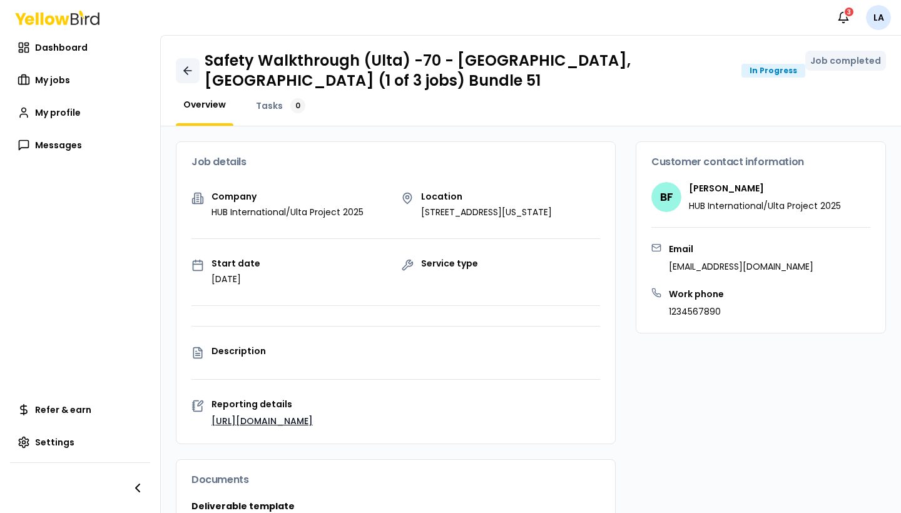
click at [184, 70] on icon at bounding box center [186, 71] width 4 height 8
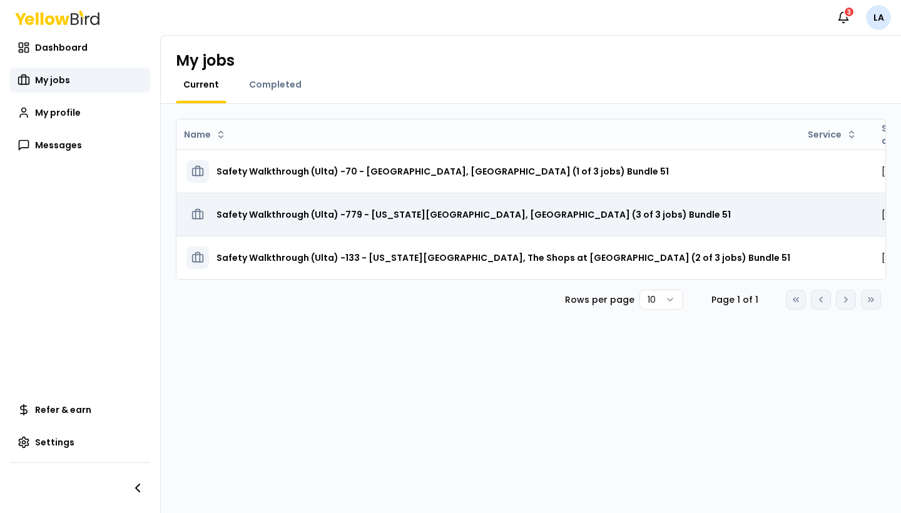
click at [417, 218] on h3 "Safety Walkthrough (Ulta) -779 - [US_STATE][GEOGRAPHIC_DATA], [GEOGRAPHIC_DATA]…" at bounding box center [474, 214] width 514 height 23
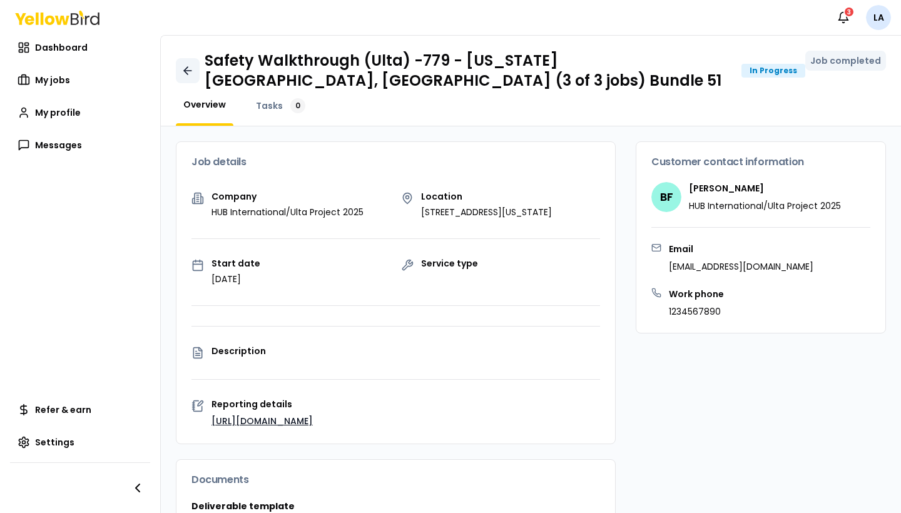
click at [188, 76] on icon at bounding box center [187, 70] width 13 height 13
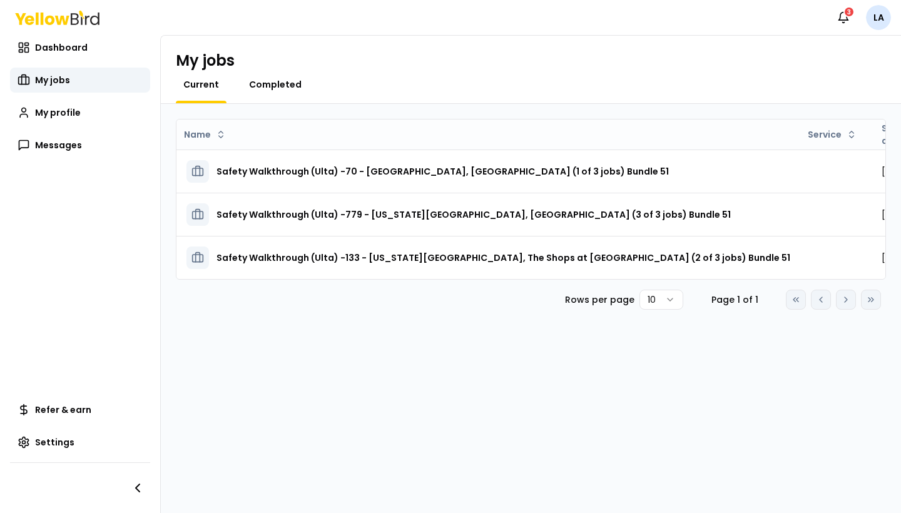
click at [264, 86] on span "Completed" at bounding box center [275, 84] width 53 height 13
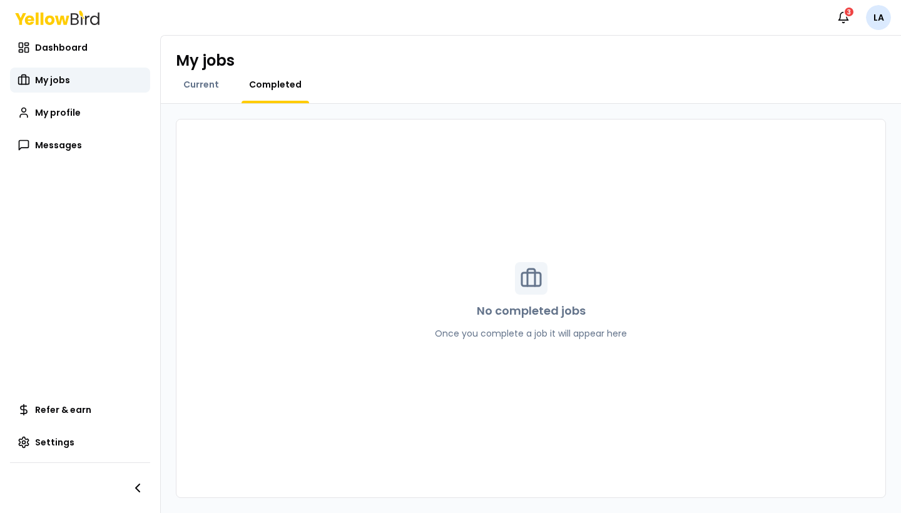
click at [191, 91] on div "Current" at bounding box center [201, 90] width 51 height 25
click at [200, 87] on span "Current" at bounding box center [201, 84] width 36 height 13
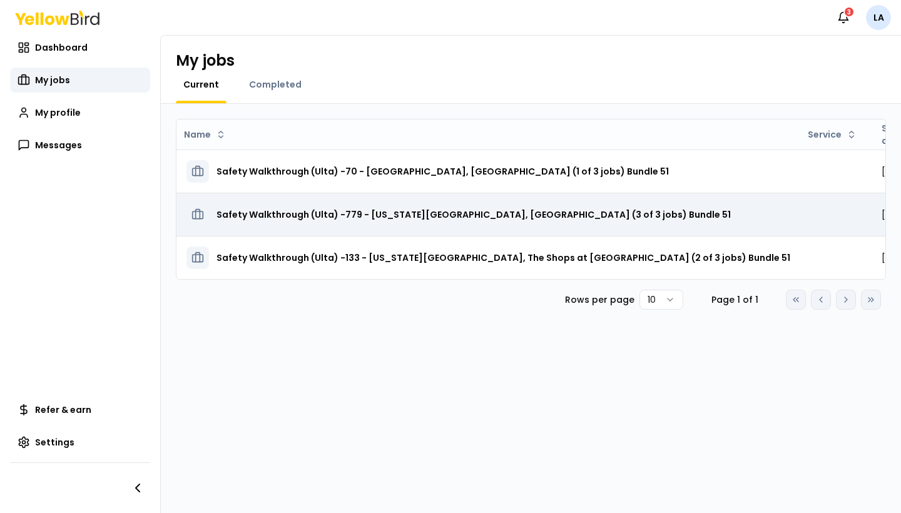
click at [467, 222] on h3 "Safety Walkthrough (Ulta) -779 - [US_STATE][GEOGRAPHIC_DATA], [GEOGRAPHIC_DATA]…" at bounding box center [474, 214] width 514 height 23
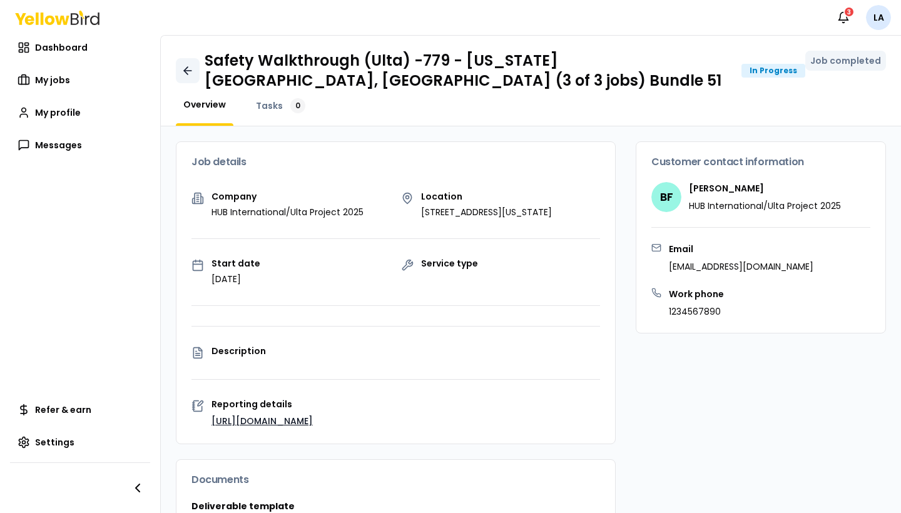
click at [185, 75] on icon at bounding box center [187, 70] width 13 height 13
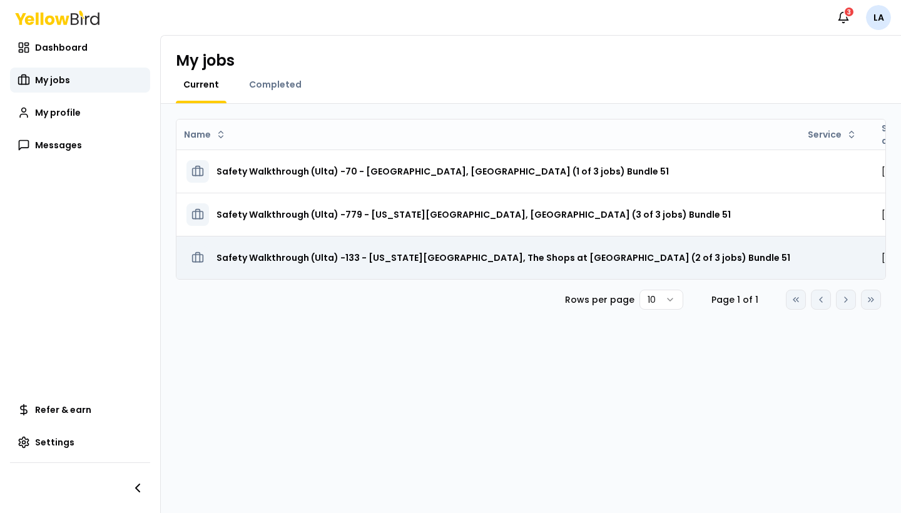
click at [389, 251] on h3 "Safety Walkthrough (Ulta) -133 - [US_STATE][GEOGRAPHIC_DATA], The Shops at [GEO…" at bounding box center [504, 258] width 574 height 23
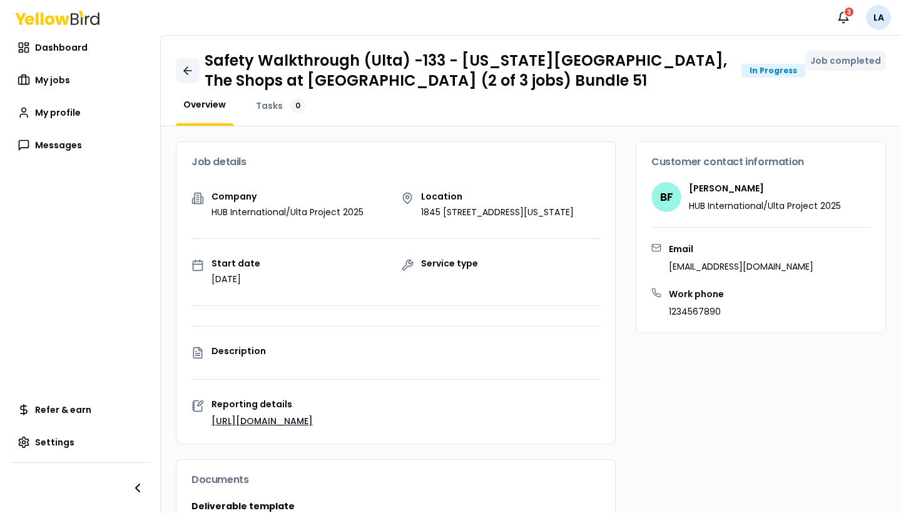
click at [191, 71] on icon at bounding box center [187, 70] width 13 height 13
